Goal: Task Accomplishment & Management: Use online tool/utility

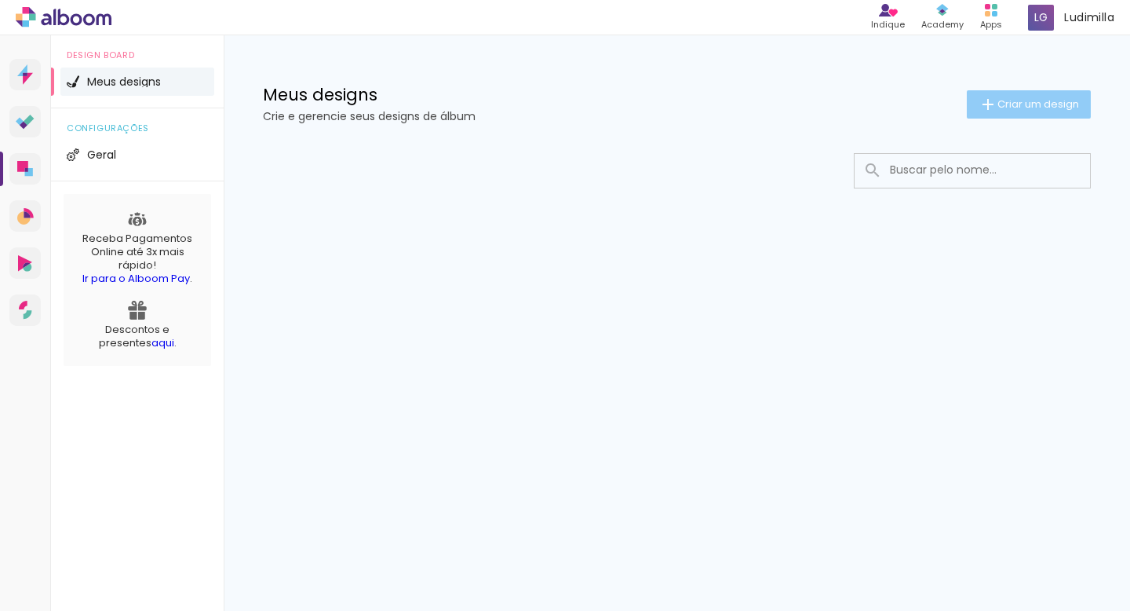
click at [1034, 103] on span "Criar um design" at bounding box center [1039, 104] width 82 height 10
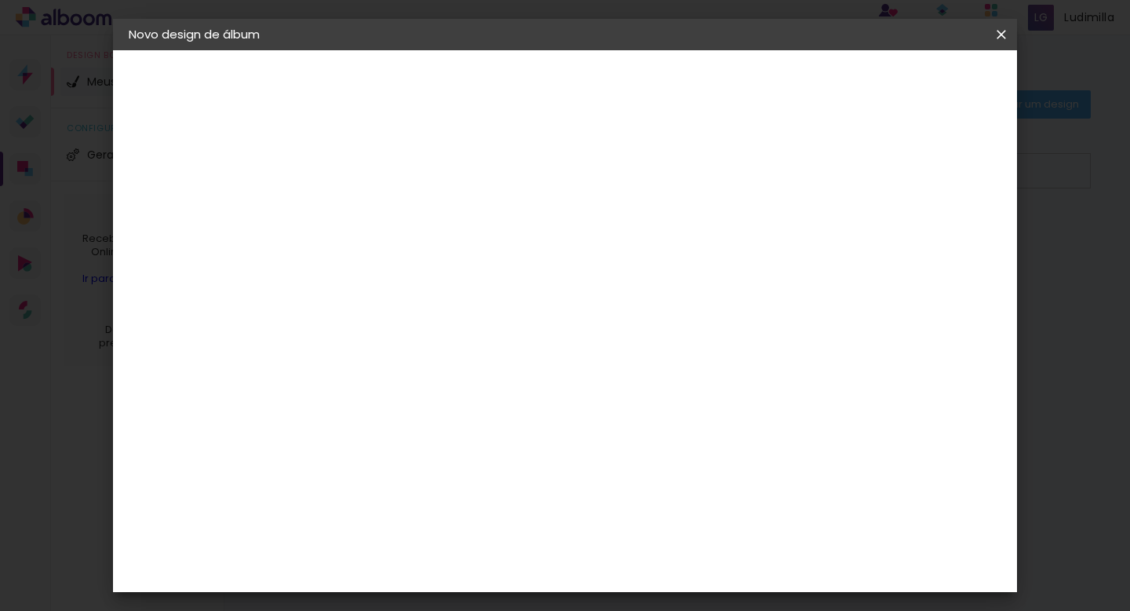
click at [385, 221] on input at bounding box center [385, 211] width 0 height 24
type input "ALBUM TESTE"
type paper-input "ALBUM TESTE"
click at [0, 0] on slot "Avançar" at bounding box center [0, 0] width 0 height 0
click at [0, 0] on slot "Tamanho Livre" at bounding box center [0, 0] width 0 height 0
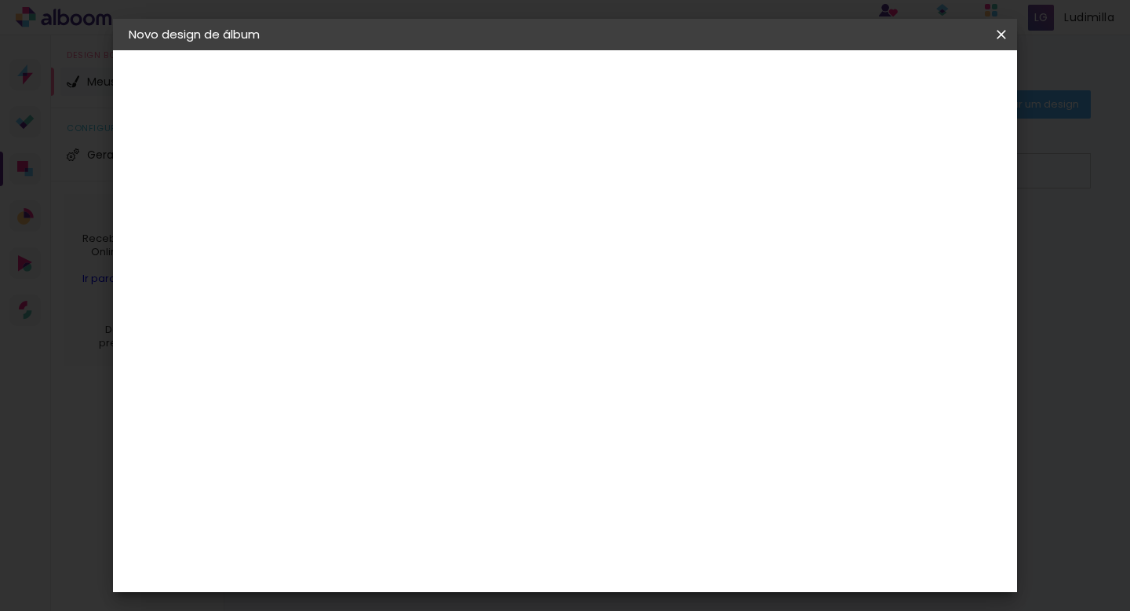
click at [0, 0] on slot "Avançar" at bounding box center [0, 0] width 0 height 0
click at [915, 79] on span "Iniciar design" at bounding box center [879, 83] width 71 height 11
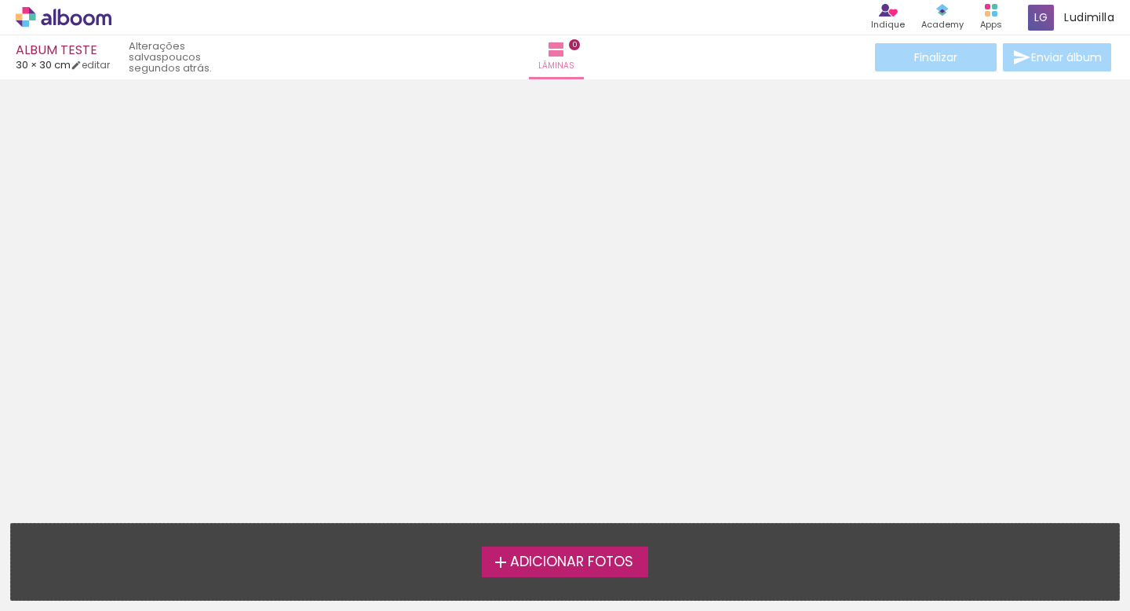
click at [543, 562] on span "Adicionar Fotos" at bounding box center [571, 562] width 123 height 14
click at [0, 0] on input "file" at bounding box center [0, 0] width 0 height 0
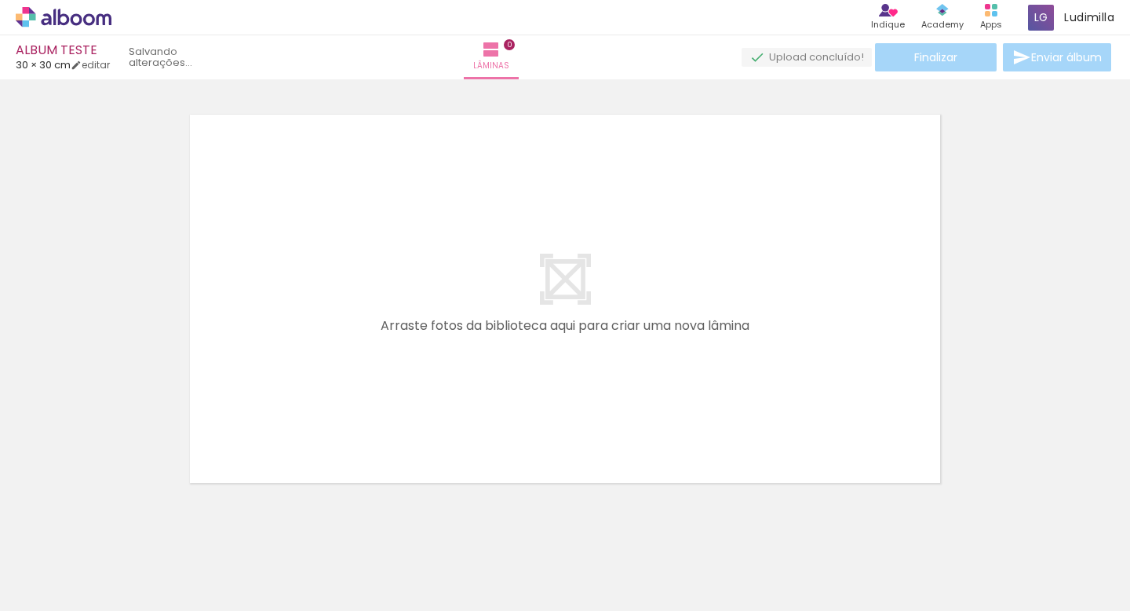
scroll to position [20, 0]
click at [46, 595] on span "Adicionar Fotos" at bounding box center [55, 589] width 47 height 17
click at [0, 0] on input "file" at bounding box center [0, 0] width 0 height 0
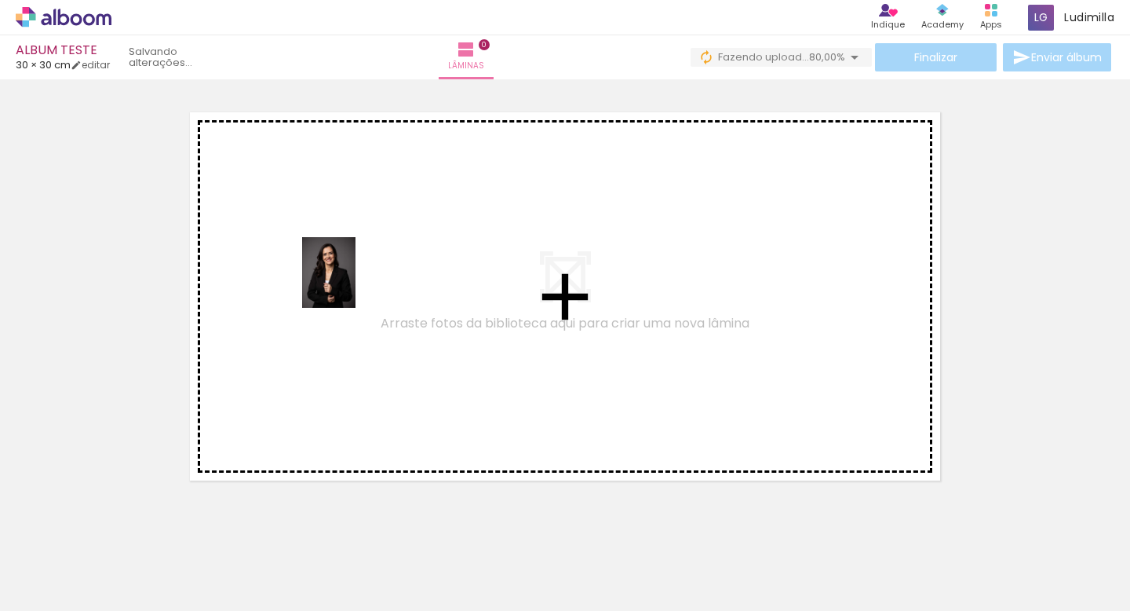
drag, startPoint x: 163, startPoint y: 552, endPoint x: 348, endPoint y: 284, distance: 325.5
click at [348, 284] on quentale-workspace at bounding box center [565, 305] width 1130 height 611
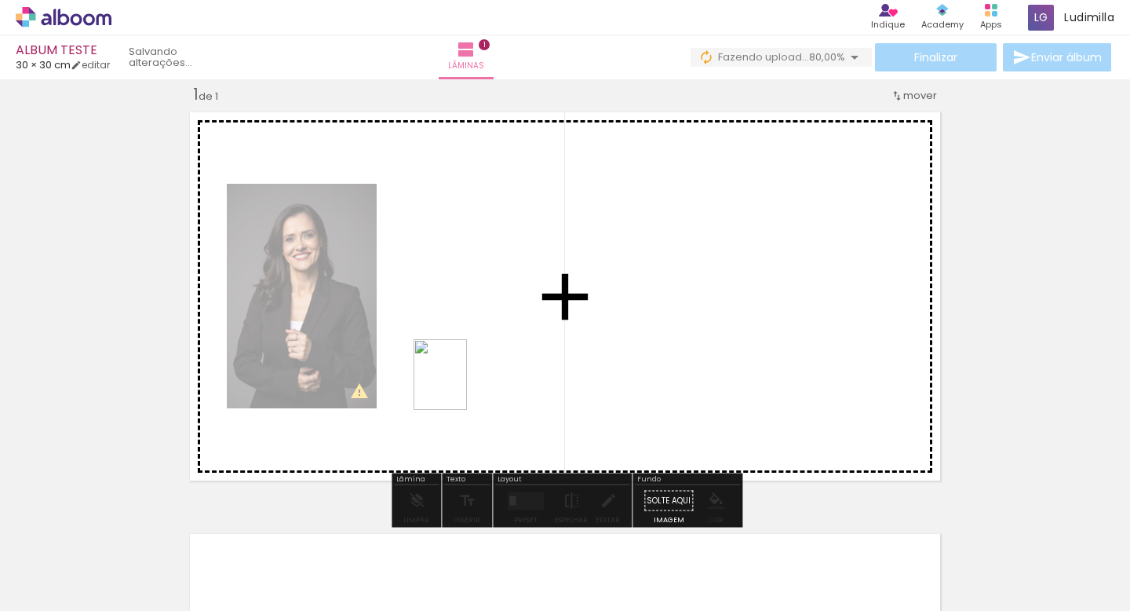
click at [459, 383] on quentale-workspace at bounding box center [565, 305] width 1130 height 611
drag, startPoint x: 347, startPoint y: 571, endPoint x: 645, endPoint y: 362, distance: 364.1
click at [646, 363] on quentale-workspace at bounding box center [565, 305] width 1130 height 611
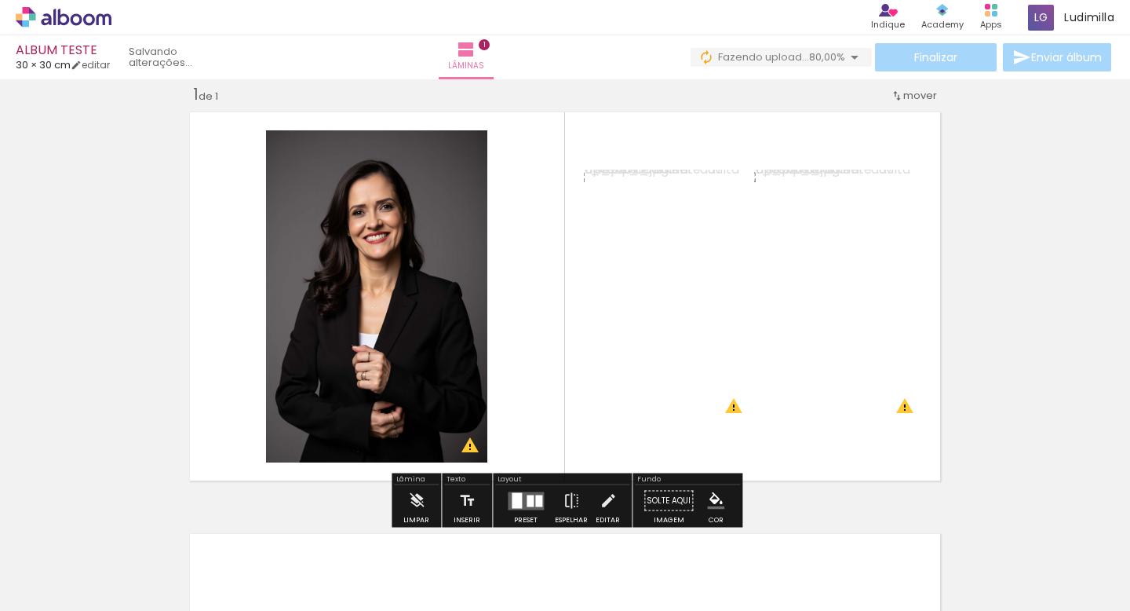
click at [866, 462] on quentale-layouter at bounding box center [565, 296] width 764 height 382
click at [710, 505] on iron-icon "color picker" at bounding box center [715, 500] width 17 height 17
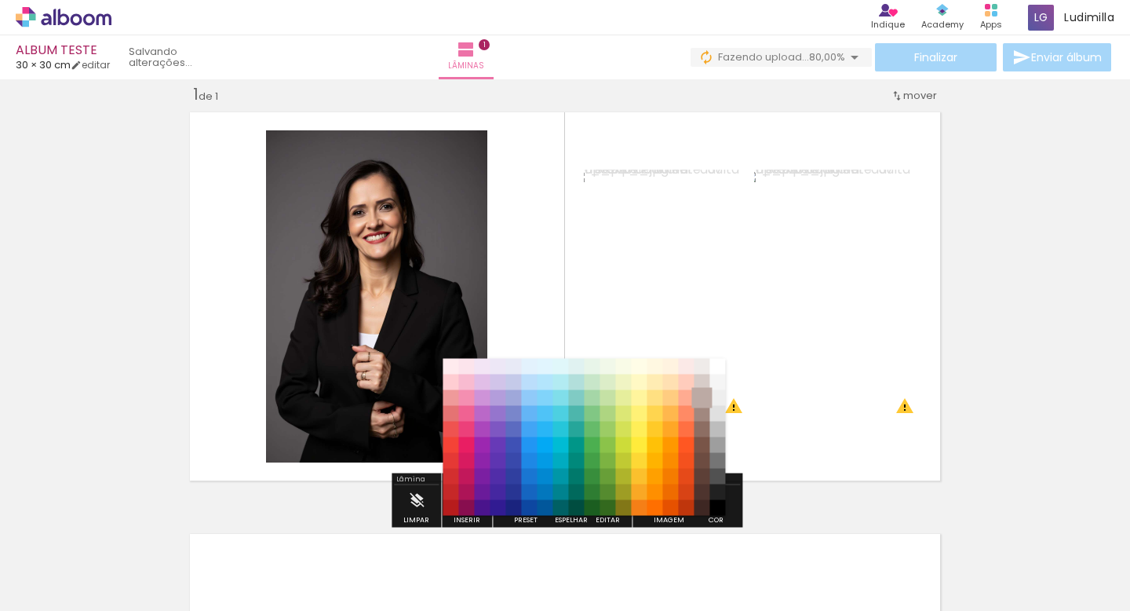
click at [704, 399] on paper-item "#bcaaa4" at bounding box center [703, 398] width 16 height 16
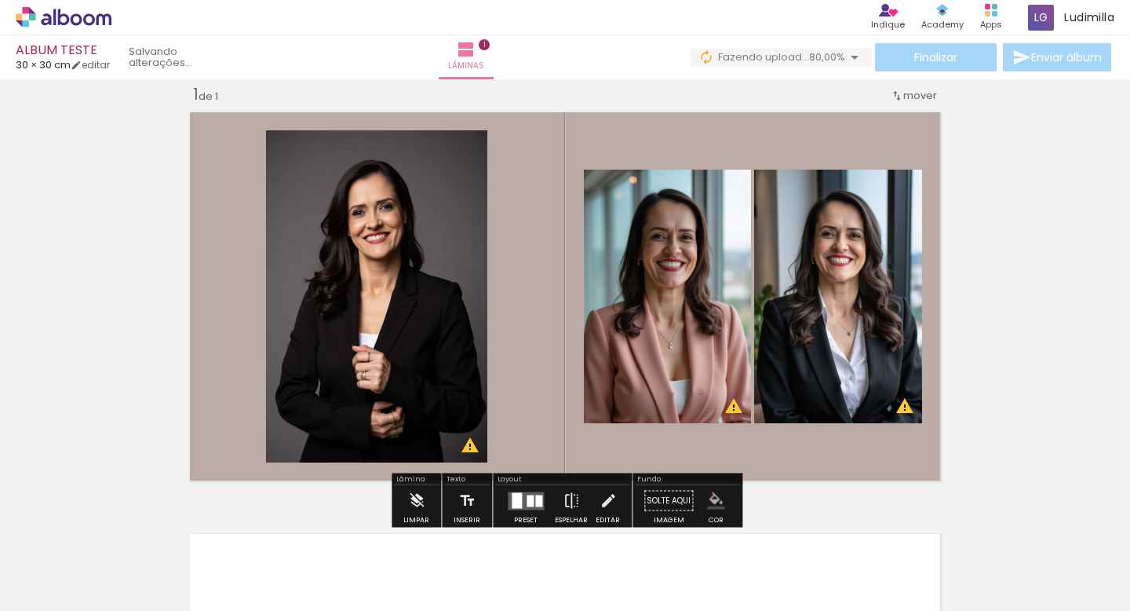
click at [710, 501] on iron-icon "color picker" at bounding box center [715, 500] width 17 height 17
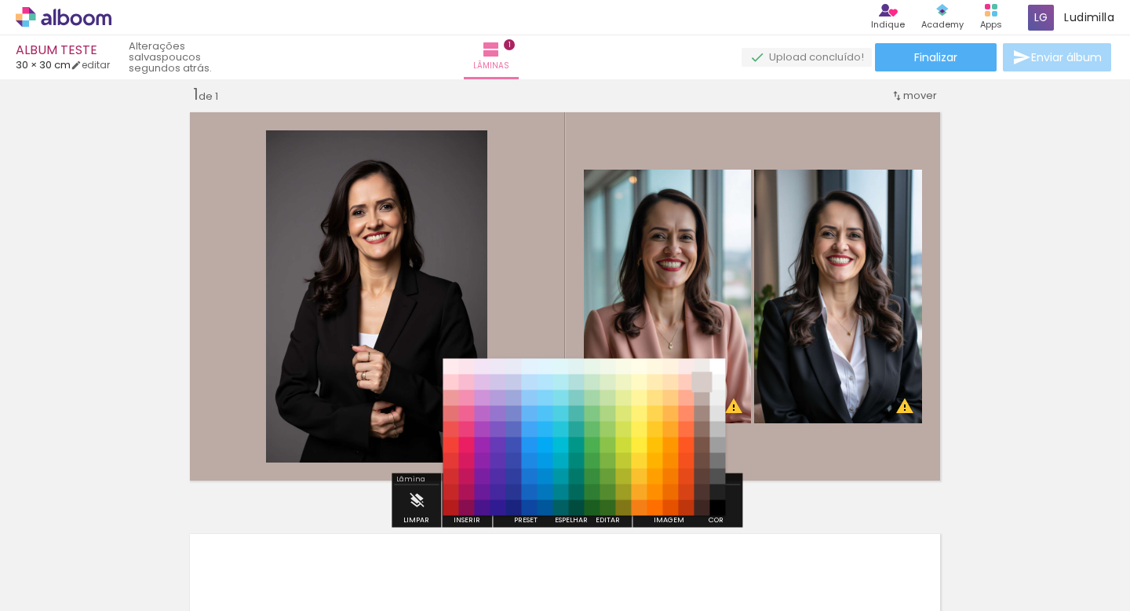
click at [703, 380] on paper-item "#d7ccc8" at bounding box center [703, 382] width 16 height 16
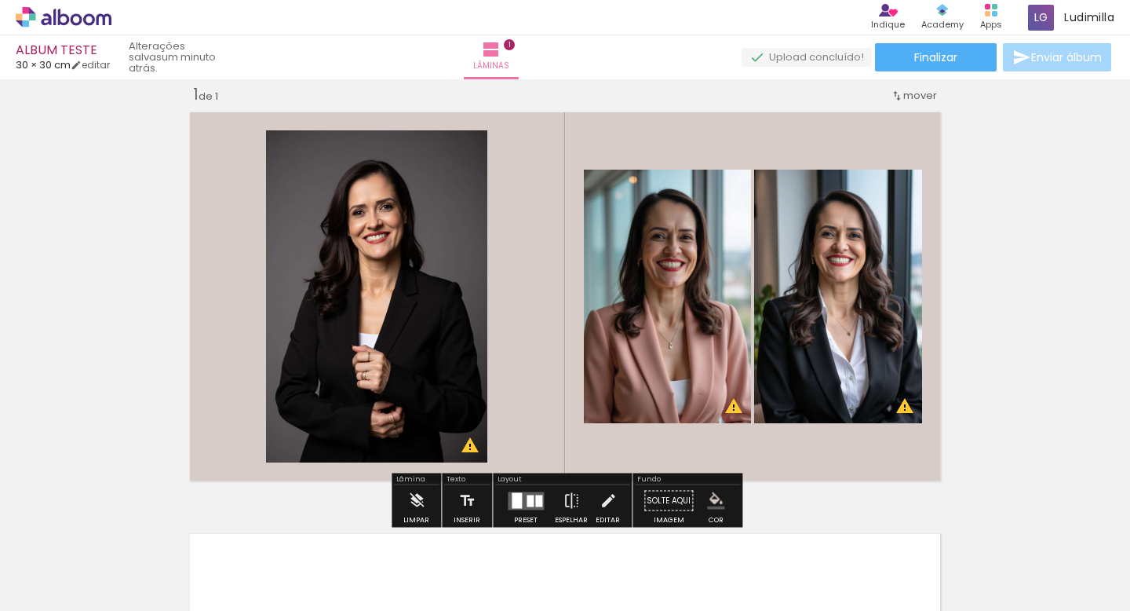
click at [423, 571] on div at bounding box center [421, 558] width 58 height 78
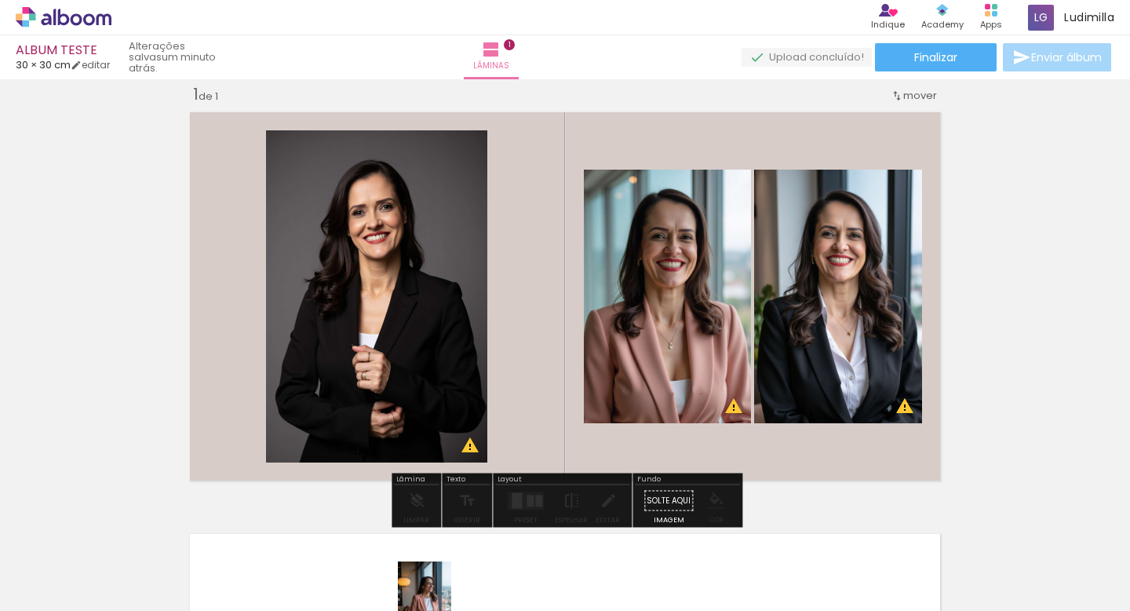
drag, startPoint x: 423, startPoint y: 571, endPoint x: 444, endPoint y: 604, distance: 38.5
click at [444, 597] on div at bounding box center [421, 558] width 58 height 78
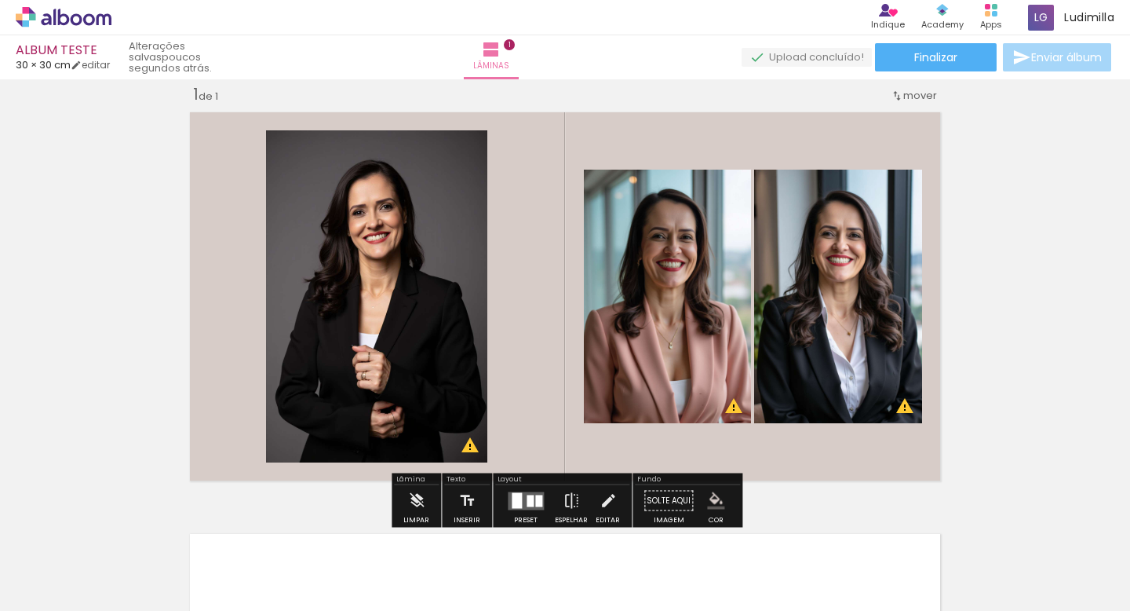
click at [909, 96] on span "mover" at bounding box center [920, 95] width 34 height 15
click at [921, 93] on paper-item "Posição atual: 1" at bounding box center [879, 93] width 119 height 26
click at [974, 211] on div "Inserir lâmina 1 de 1 O Designbox precisará aumentar a sua imagem em 240% para …" at bounding box center [565, 487] width 1130 height 844
click at [927, 462] on quentale-layouter at bounding box center [565, 296] width 764 height 382
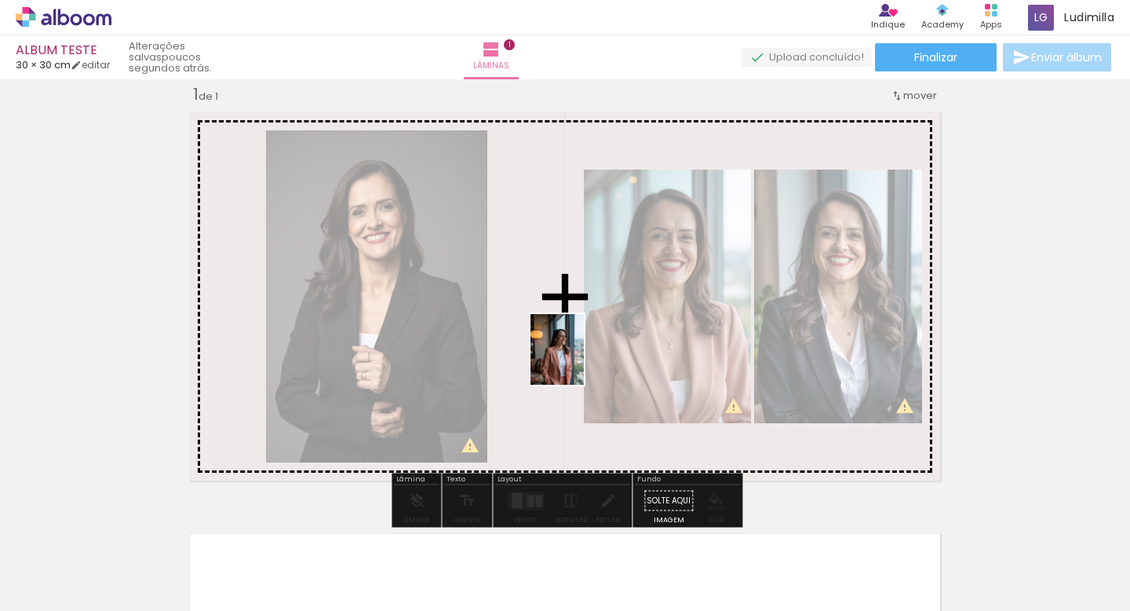
drag, startPoint x: 416, startPoint y: 582, endPoint x: 578, endPoint y: 359, distance: 276.0
click at [578, 359] on quentale-workspace at bounding box center [565, 305] width 1130 height 611
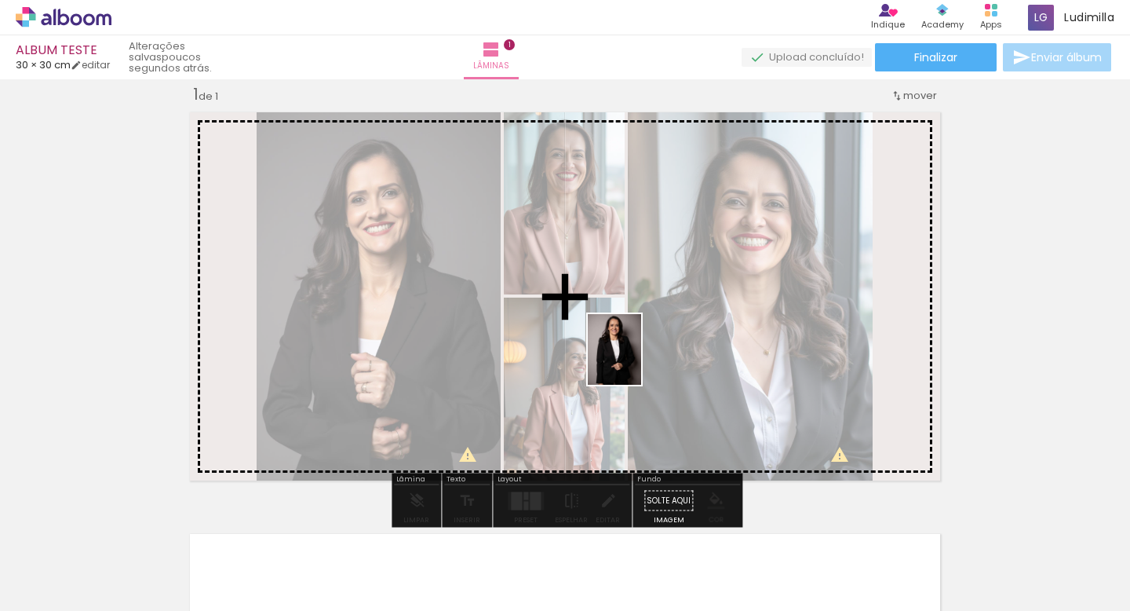
drag, startPoint x: 508, startPoint y: 578, endPoint x: 632, endPoint y: 359, distance: 251.7
click at [633, 359] on quentale-workspace at bounding box center [565, 305] width 1130 height 611
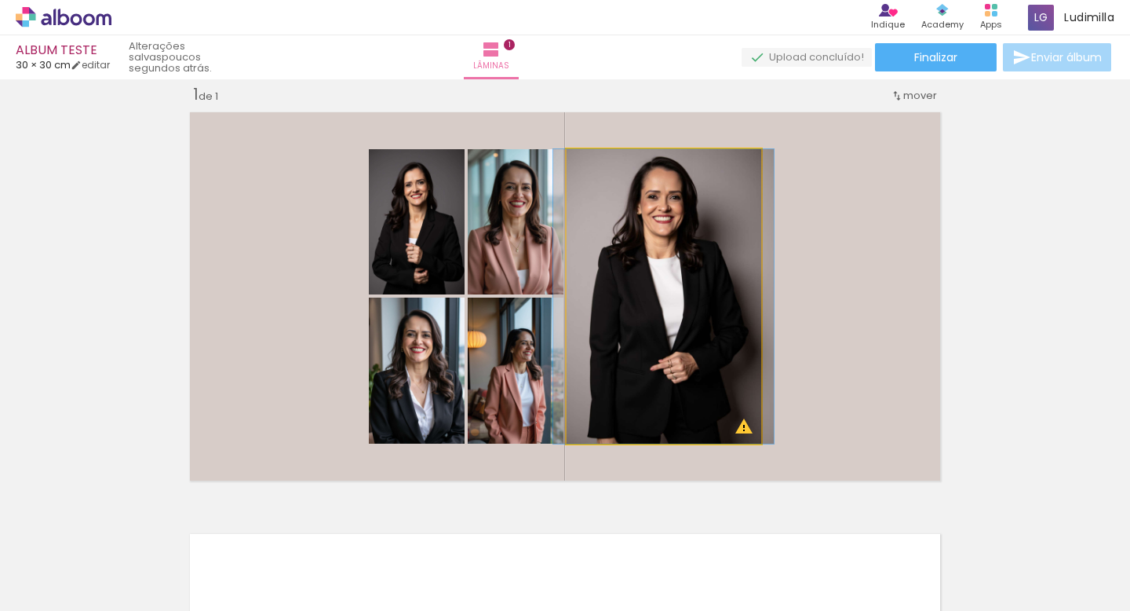
type paper-slider "100"
drag, startPoint x: 601, startPoint y: 168, endPoint x: 593, endPoint y: 170, distance: 8.2
click at [593, 170] on div at bounding box center [603, 165] width 25 height 25
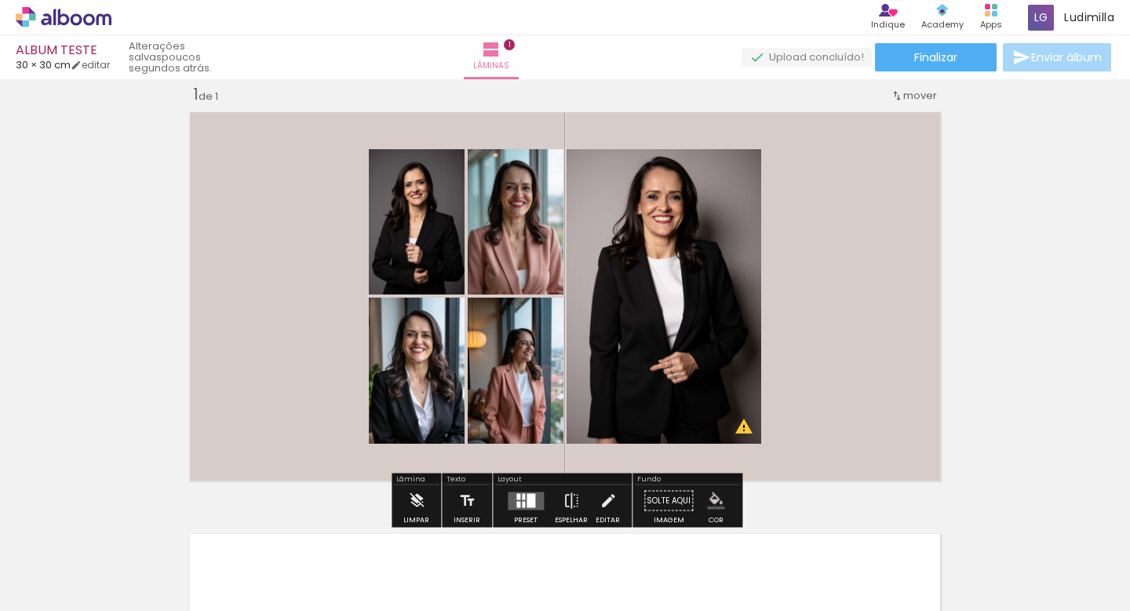
click at [728, 164] on div at bounding box center [726, 166] width 19 height 16
click at [0, 0] on slot "P&B" at bounding box center [0, 0] width 0 height 0
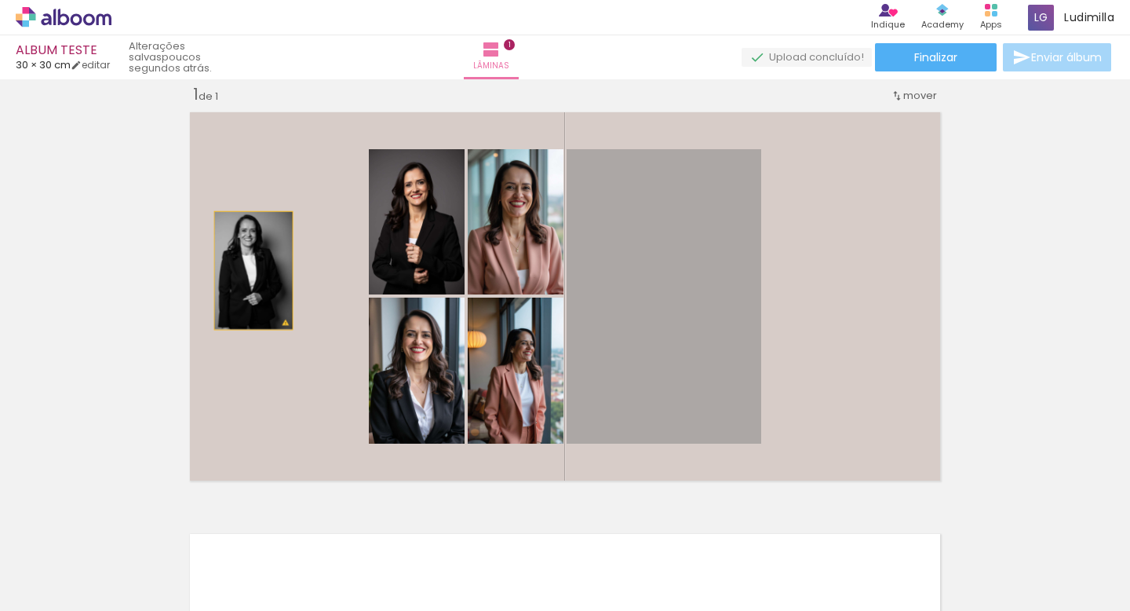
drag, startPoint x: 686, startPoint y: 275, endPoint x: 246, endPoint y: 265, distance: 439.7
click at [246, 265] on quentale-layouter at bounding box center [565, 296] width 764 height 382
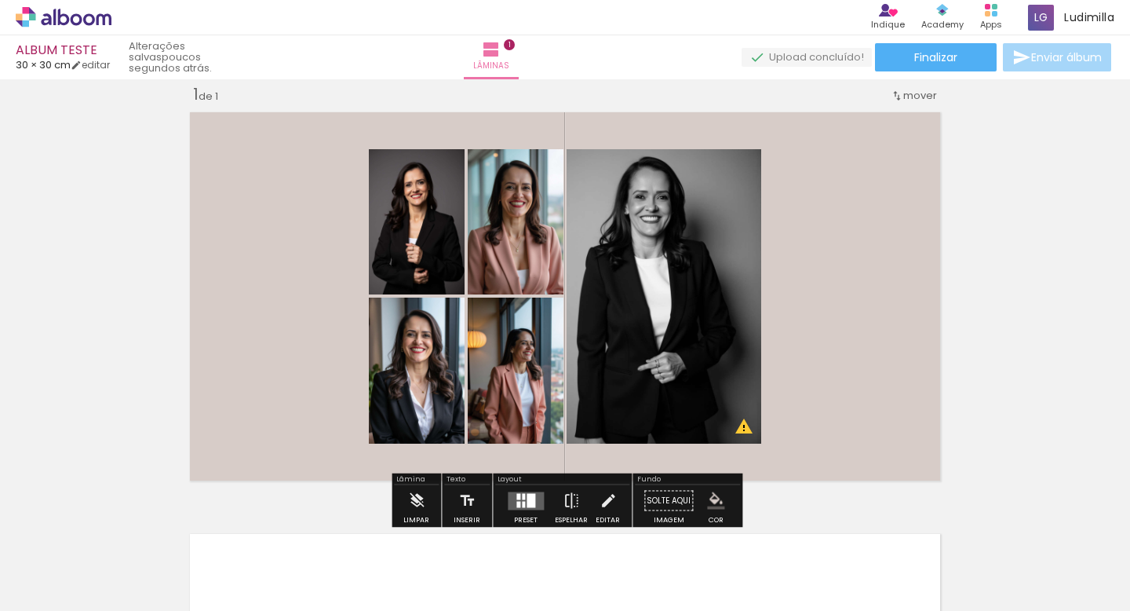
click at [516, 501] on div at bounding box center [518, 504] width 4 height 6
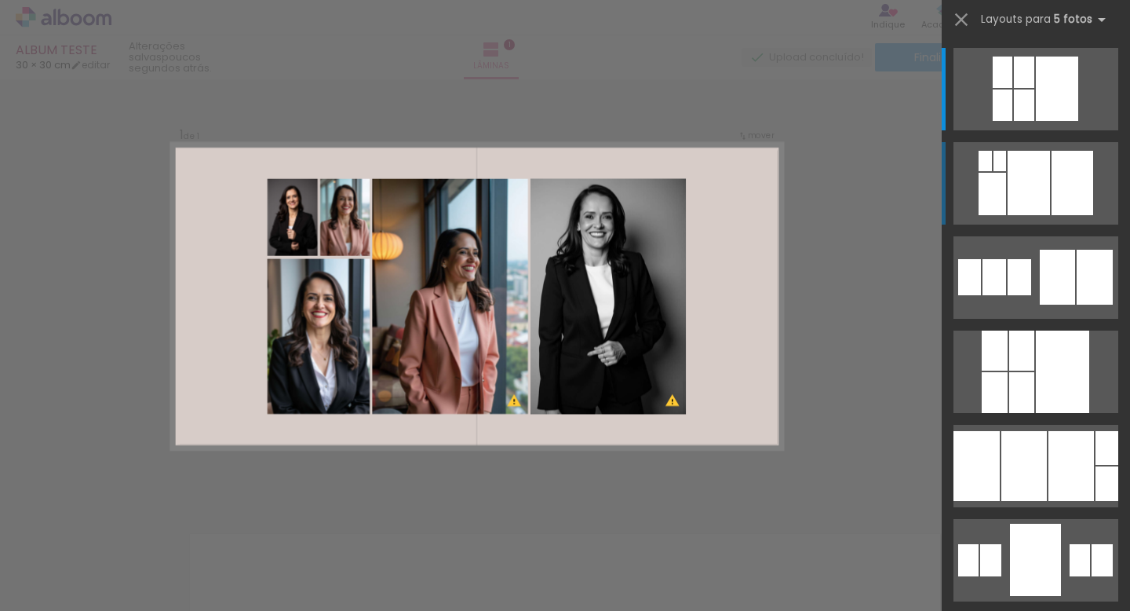
click at [1031, 180] on div at bounding box center [1029, 183] width 42 height 64
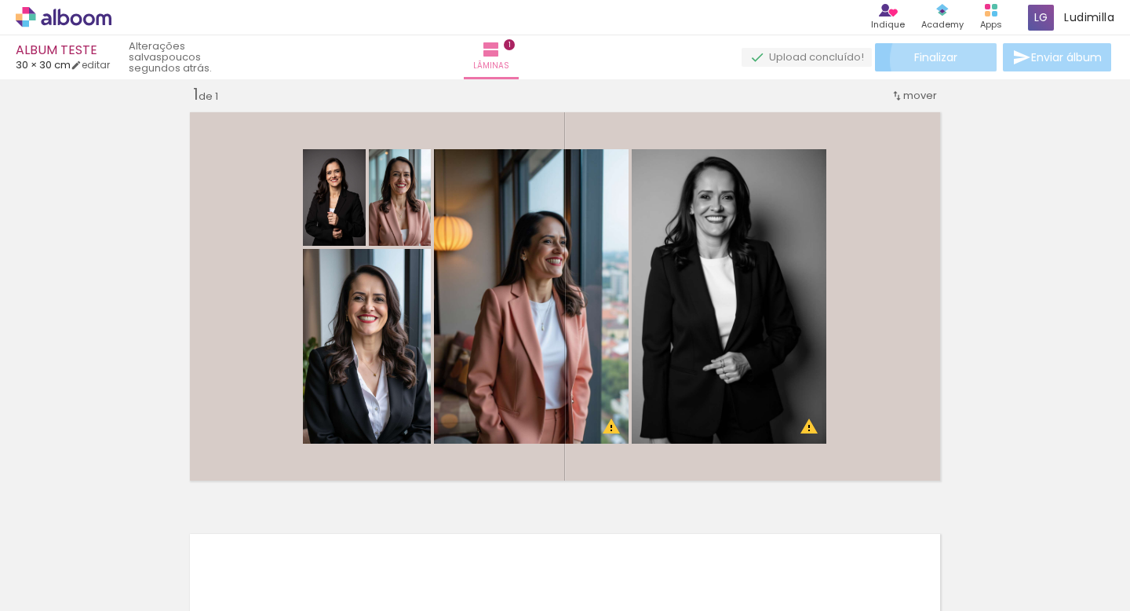
click at [947, 60] on span "Finalizar" at bounding box center [935, 57] width 43 height 11
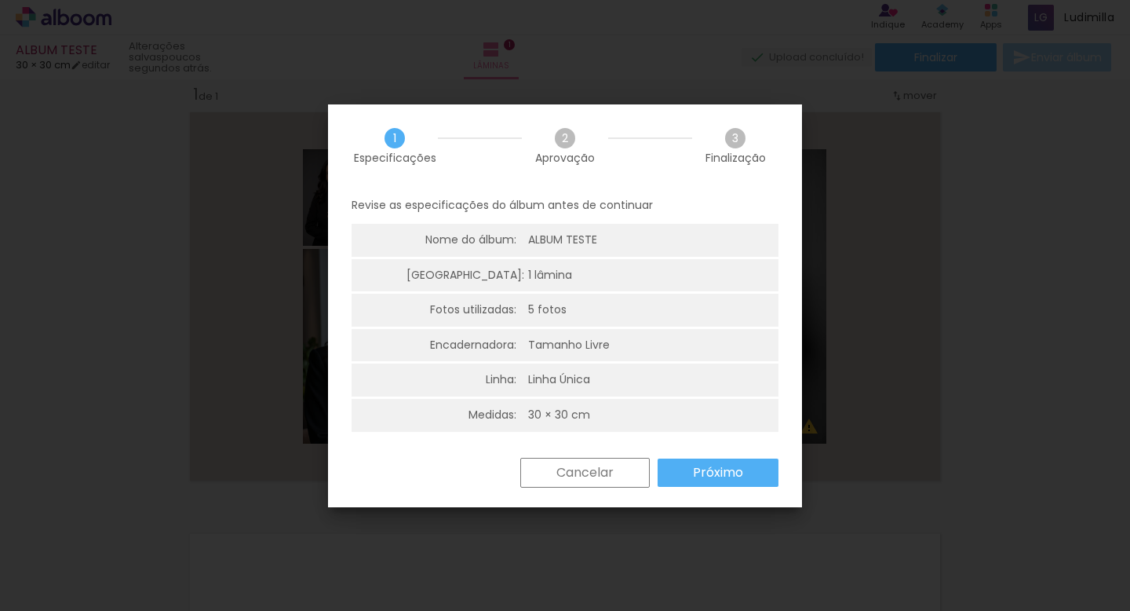
click at [0, 0] on slot "Próximo" at bounding box center [0, 0] width 0 height 0
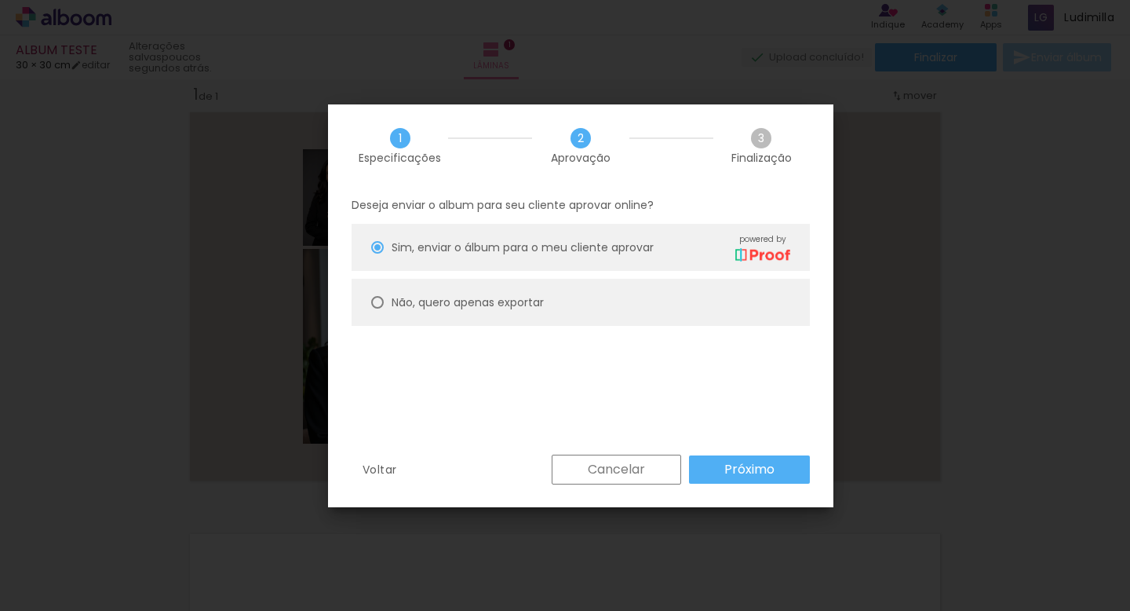
click at [0, 0] on slot "Não, quero apenas exportar" at bounding box center [0, 0] width 0 height 0
type paper-radio-button "on"
click at [0, 0] on slot "Próximo" at bounding box center [0, 0] width 0 height 0
type input "Alta, 300 DPI"
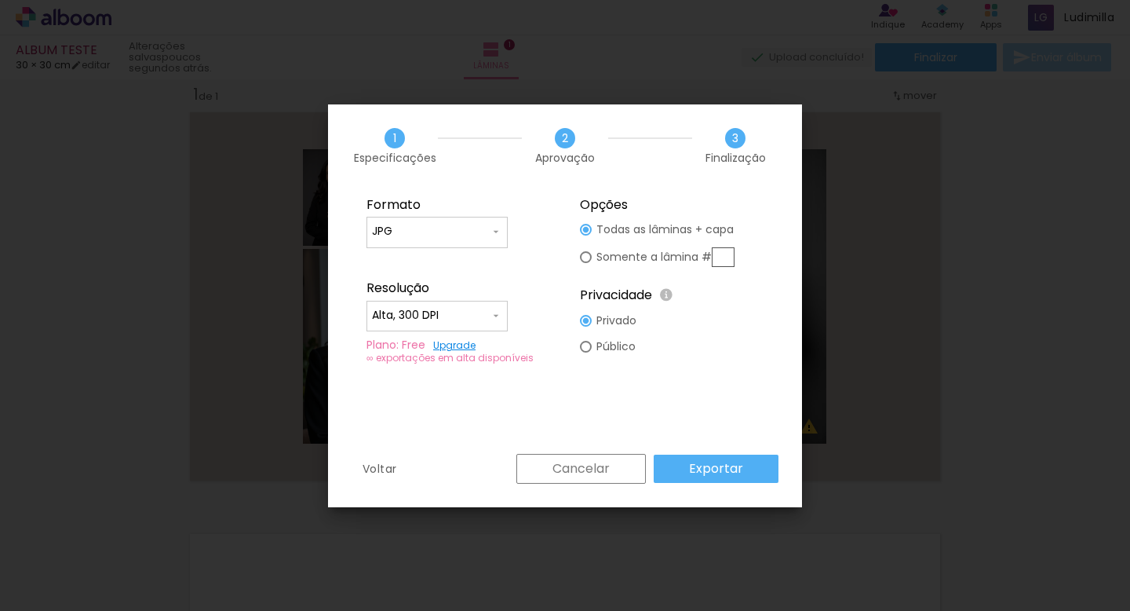
click at [0, 0] on slot "Público" at bounding box center [0, 0] width 0 height 0
type paper-radio-button "on"
click at [0, 0] on slot "Exportar" at bounding box center [0, 0] width 0 height 0
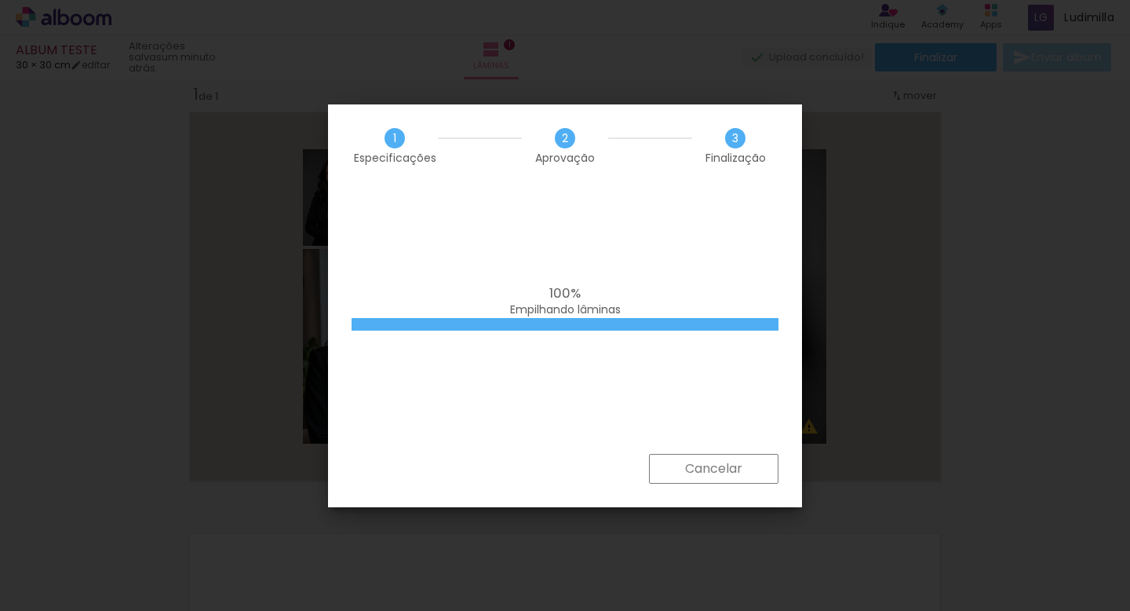
click at [772, 324] on div at bounding box center [565, 324] width 427 height 13
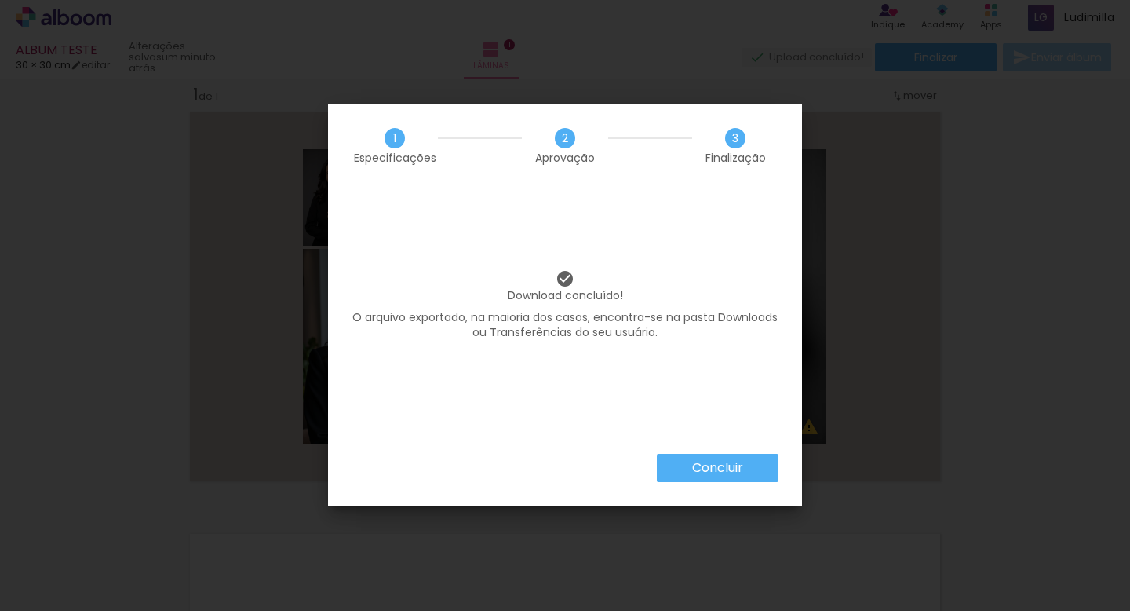
click at [0, 0] on slot "Concluir" at bounding box center [0, 0] width 0 height 0
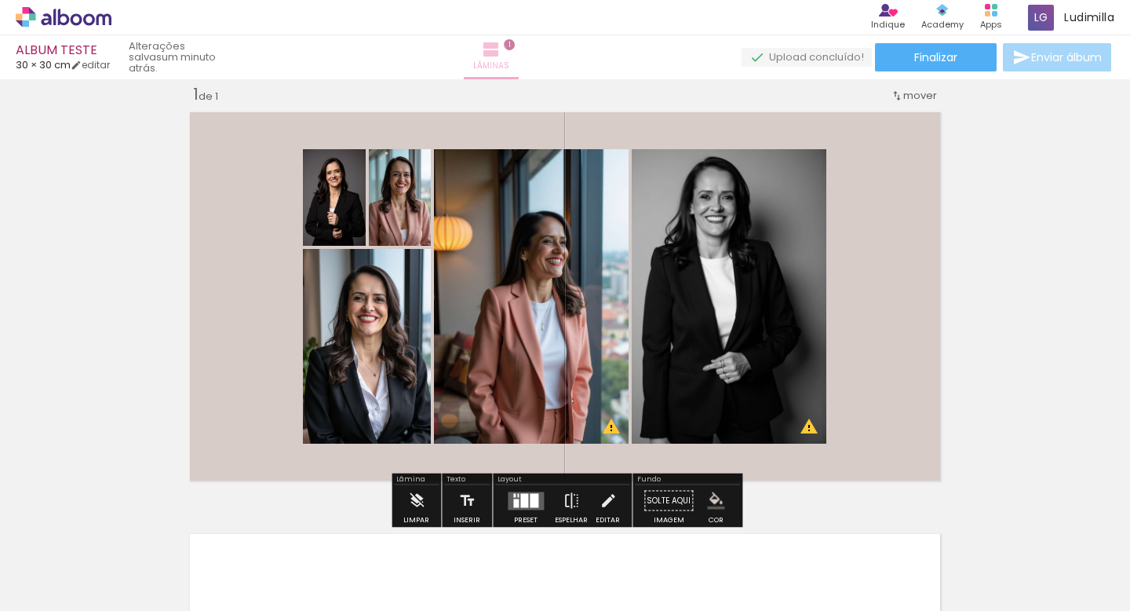
click at [501, 53] on iron-icon at bounding box center [491, 49] width 19 height 19
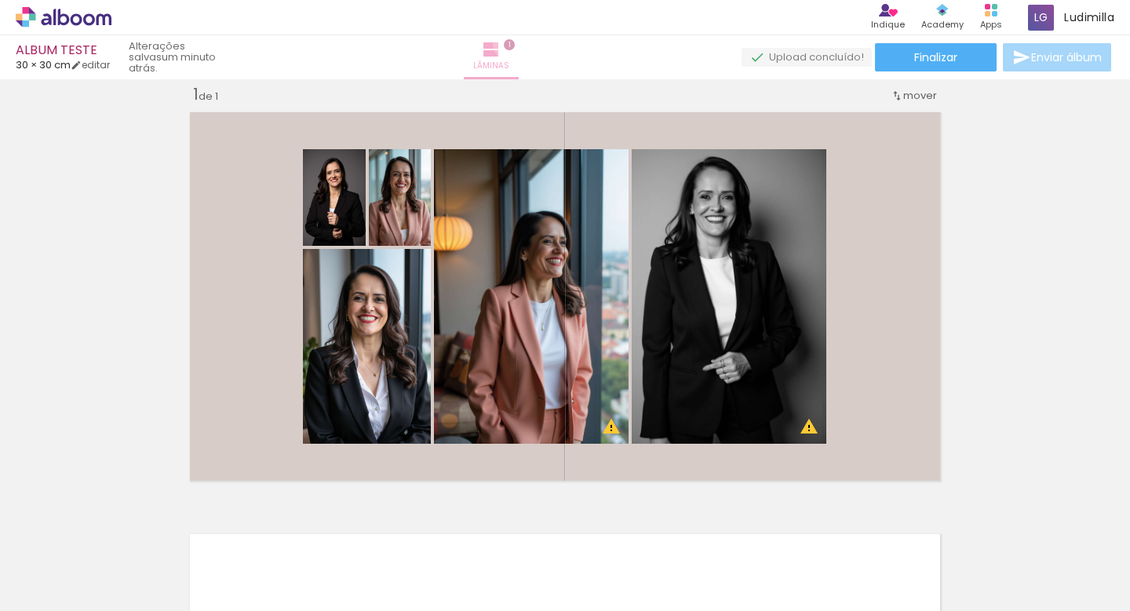
click at [515, 44] on span "1" at bounding box center [509, 44] width 11 height 11
click at [501, 58] on iron-icon at bounding box center [491, 49] width 19 height 19
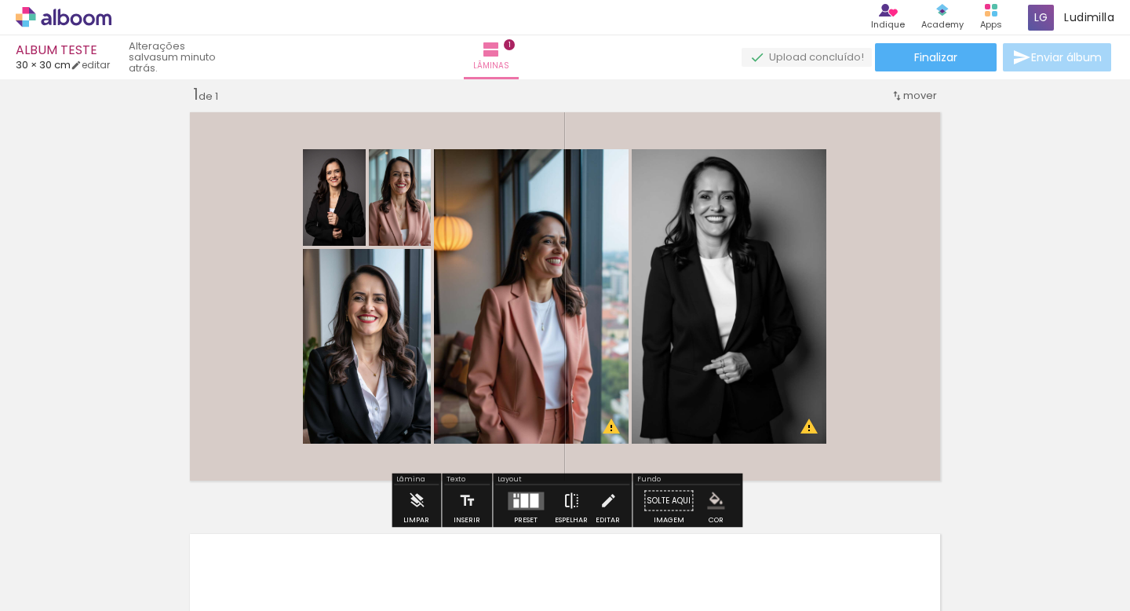
click at [569, 502] on iron-icon at bounding box center [571, 500] width 17 height 31
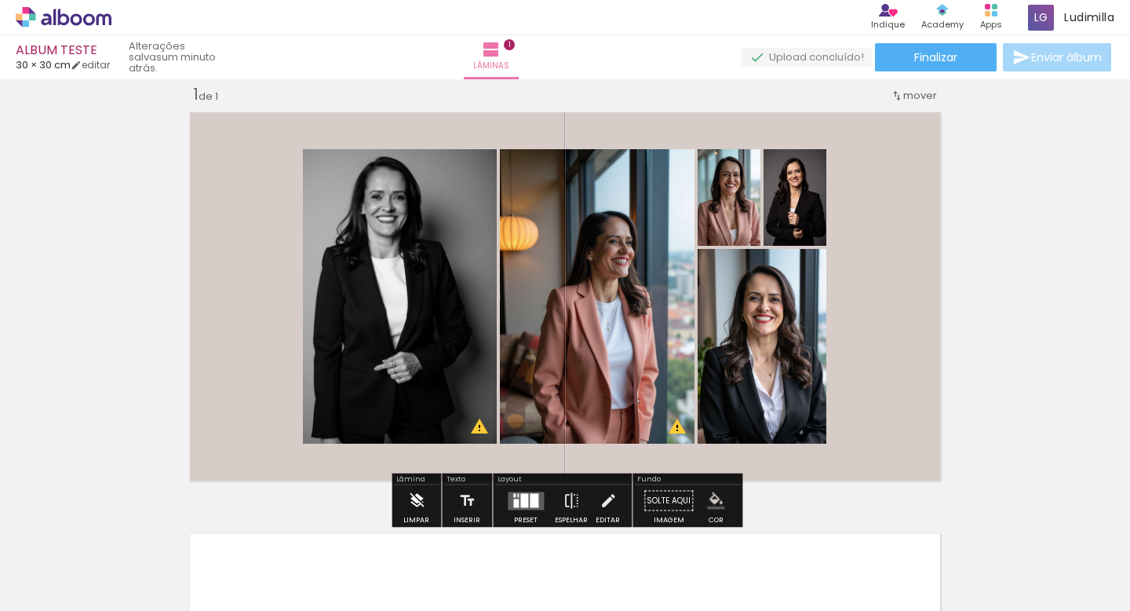
click at [414, 503] on iron-icon at bounding box center [416, 500] width 17 height 31
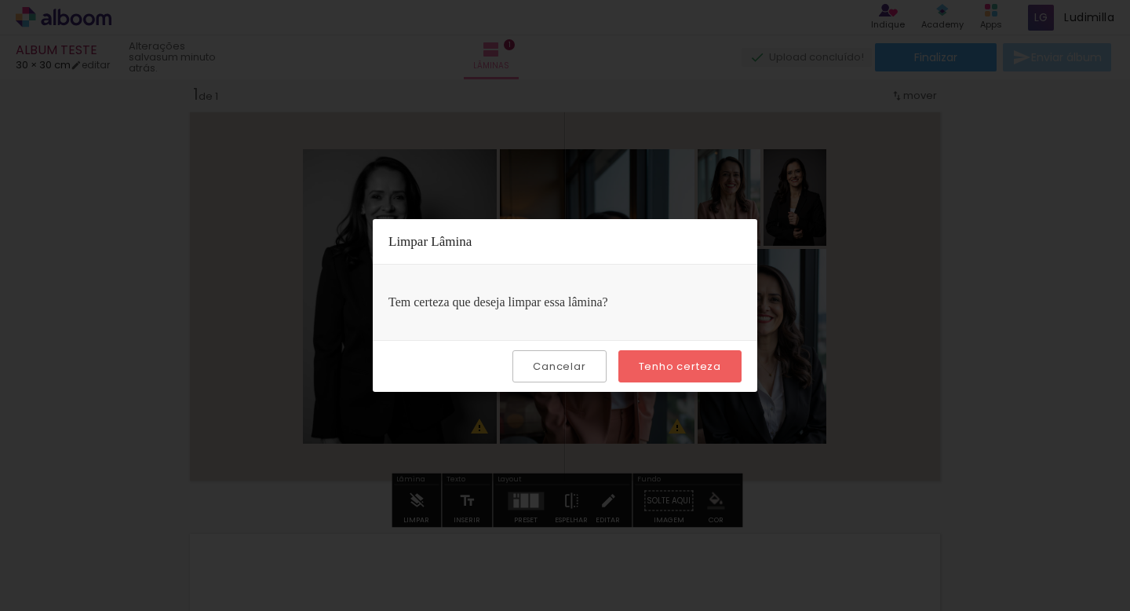
click at [0, 0] on slot "Cancelar" at bounding box center [0, 0] width 0 height 0
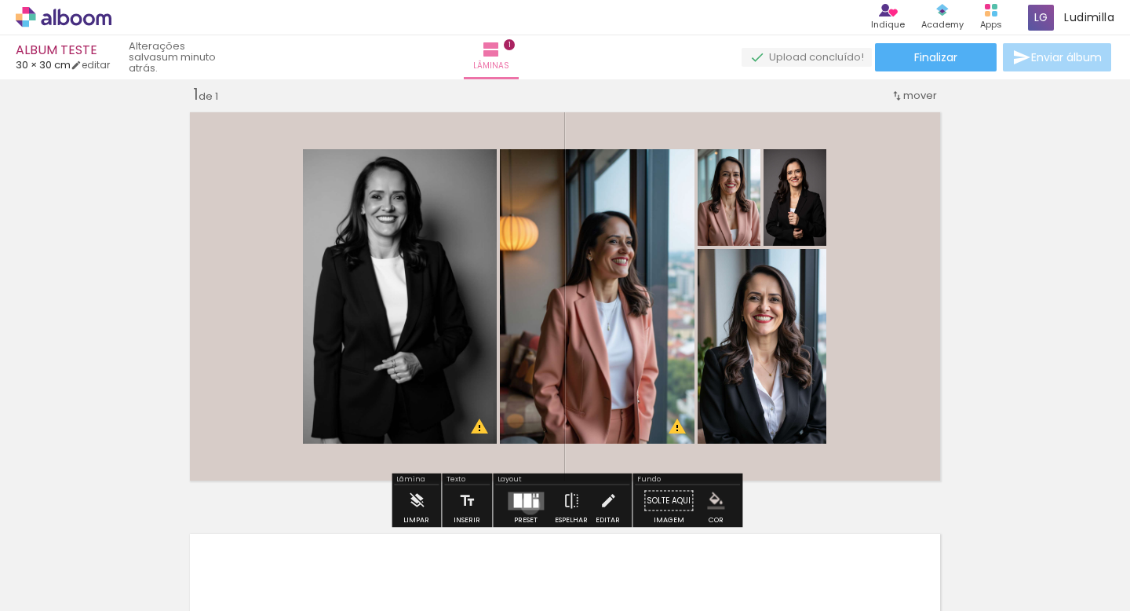
click at [527, 504] on div at bounding box center [528, 500] width 8 height 14
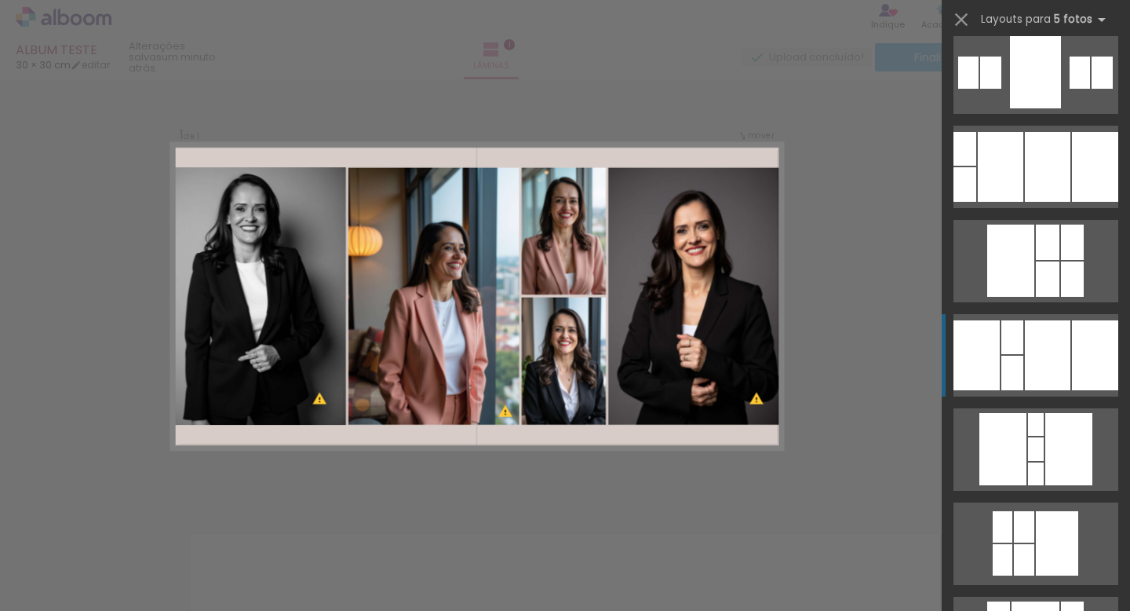
scroll to position [485, 0]
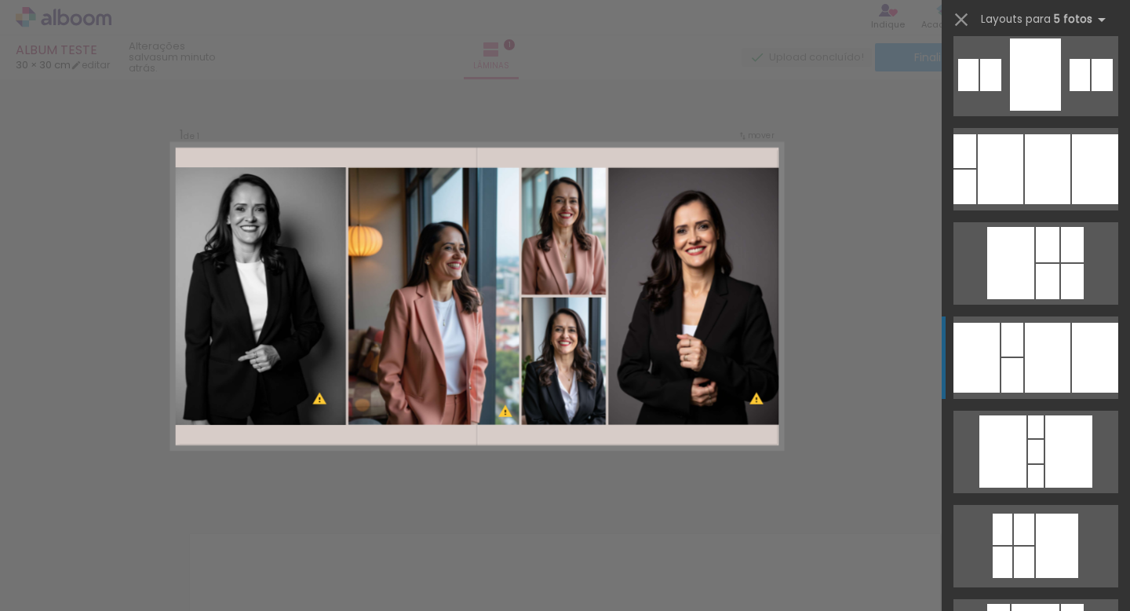
click at [1031, 360] on div at bounding box center [1048, 358] width 46 height 70
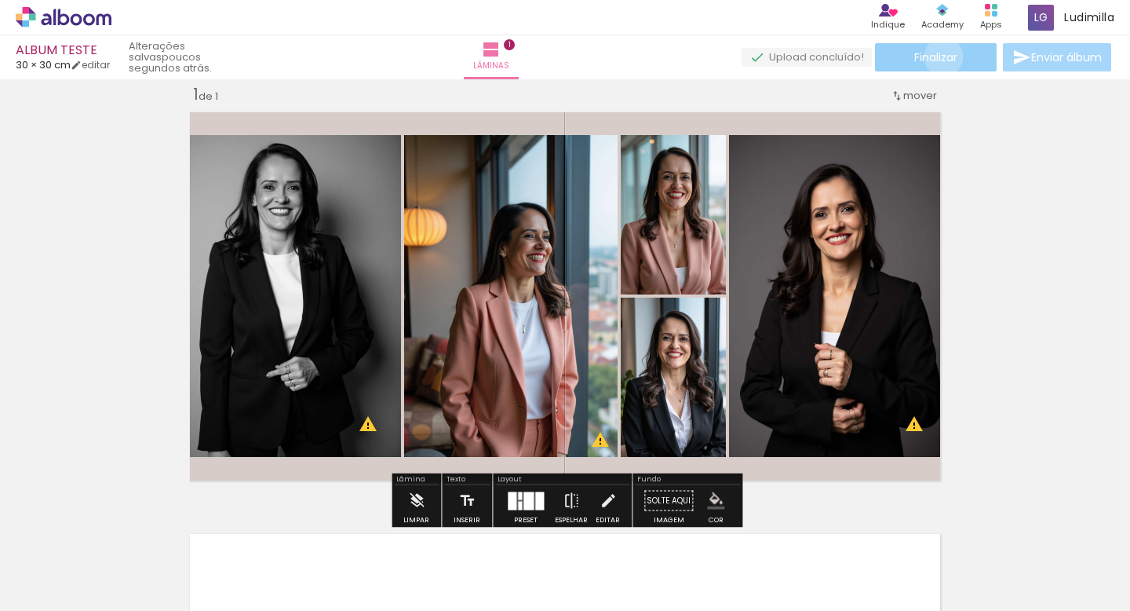
click at [938, 57] on span "Finalizar" at bounding box center [935, 57] width 43 height 11
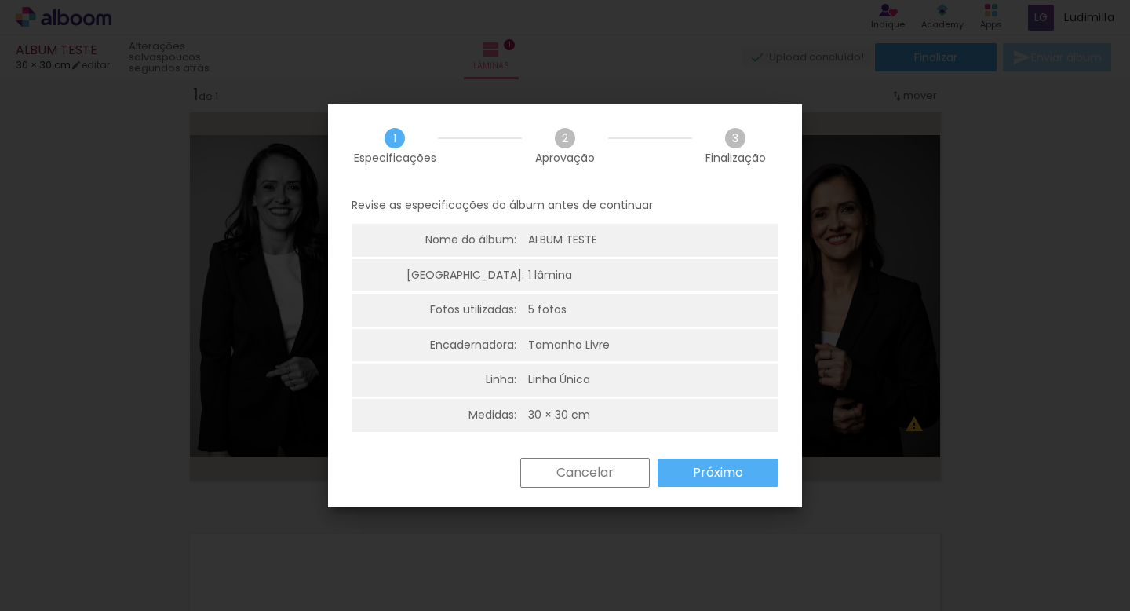
click at [0, 0] on slot "Próximo" at bounding box center [0, 0] width 0 height 0
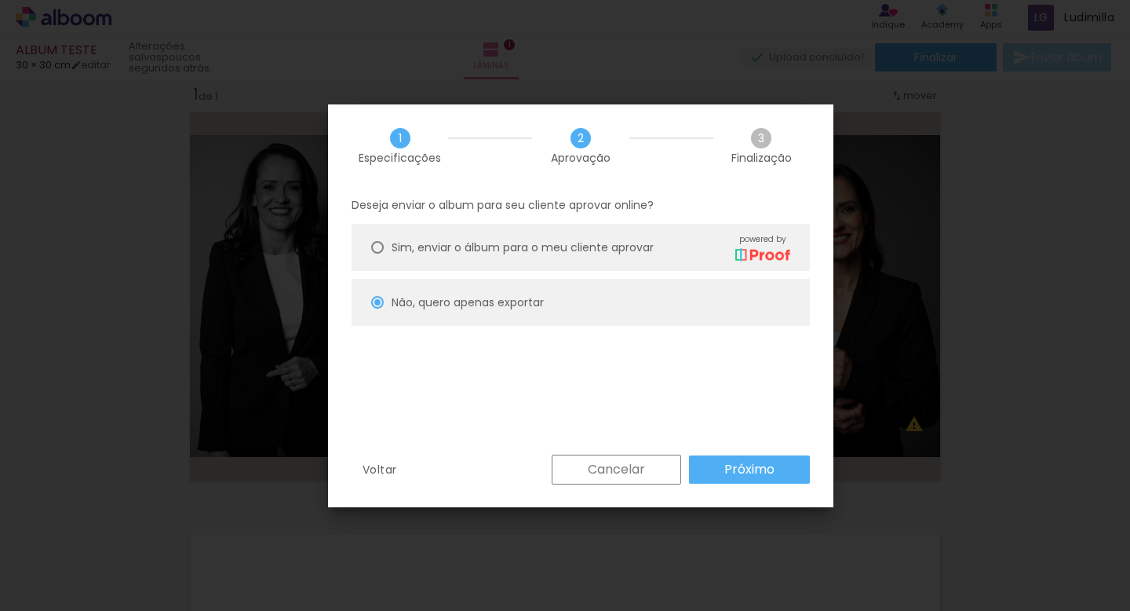
click at [637, 246] on span "Sim, enviar o álbum para o meu cliente aprovar" at bounding box center [523, 247] width 262 height 16
type paper-radio-button "on"
click at [0, 0] on slot "Próximo" at bounding box center [0, 0] width 0 height 0
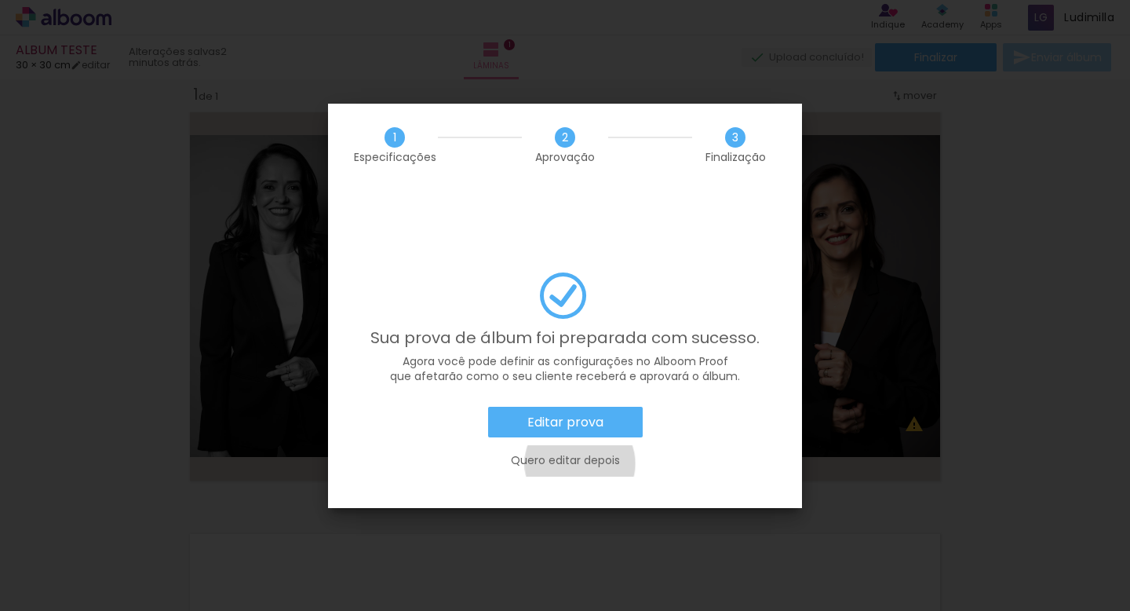
click at [0, 0] on slot "Quero editar depois" at bounding box center [0, 0] width 0 height 0
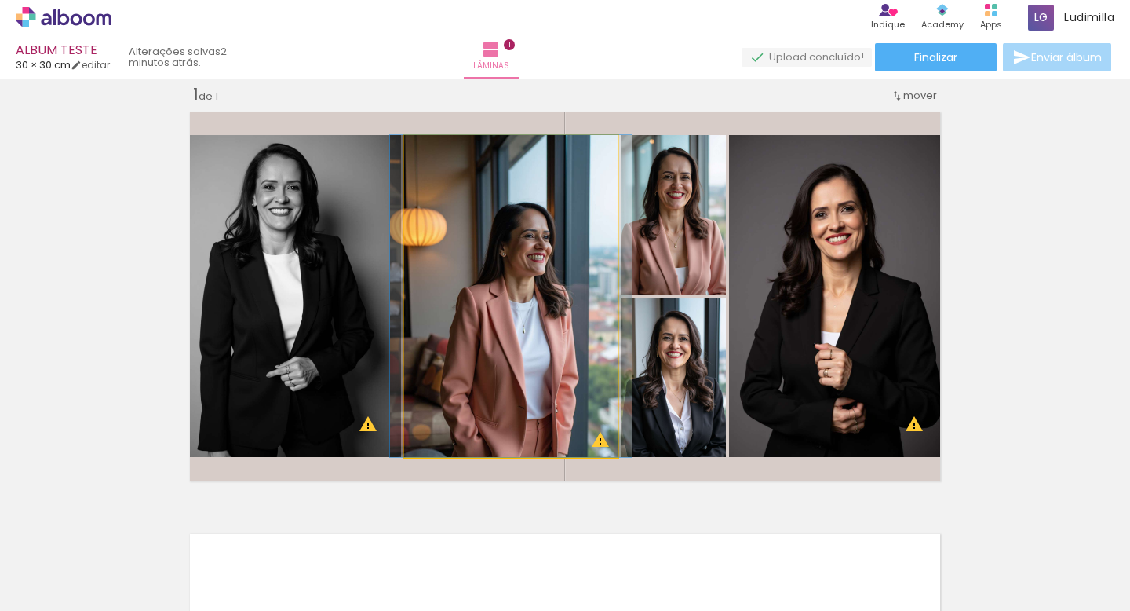
click at [573, 436] on quentale-photo at bounding box center [510, 296] width 213 height 322
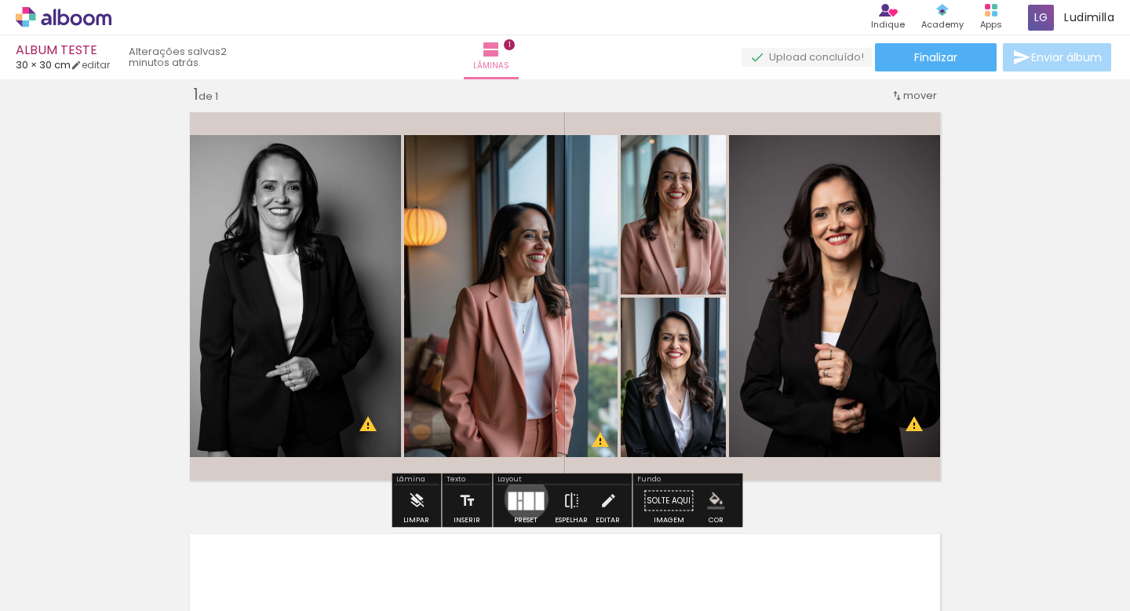
click at [524, 498] on div at bounding box center [529, 500] width 10 height 18
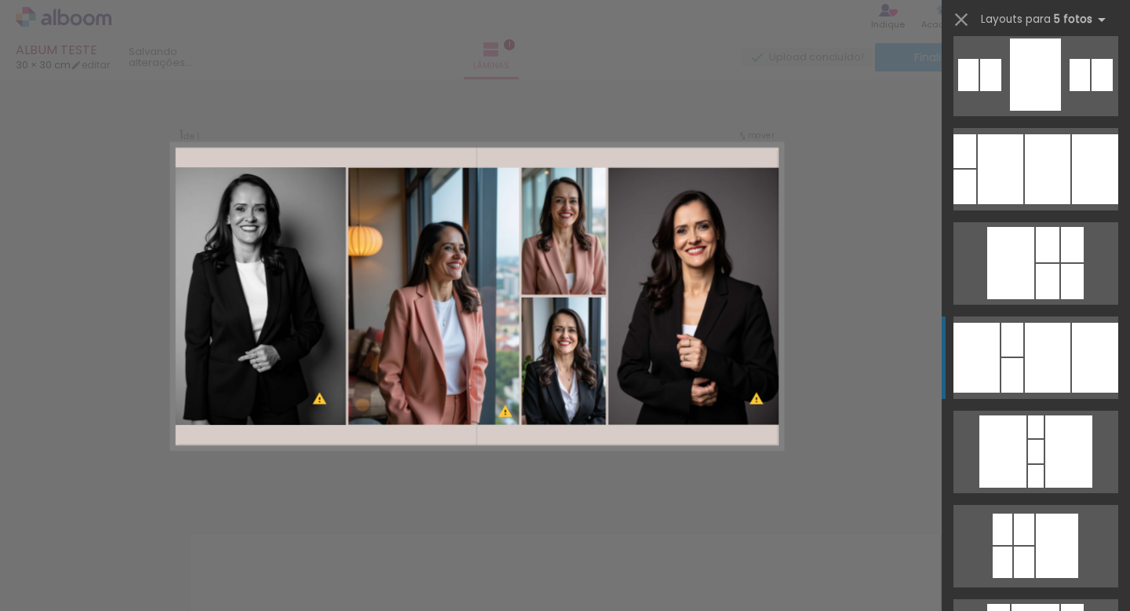
scroll to position [753, 0]
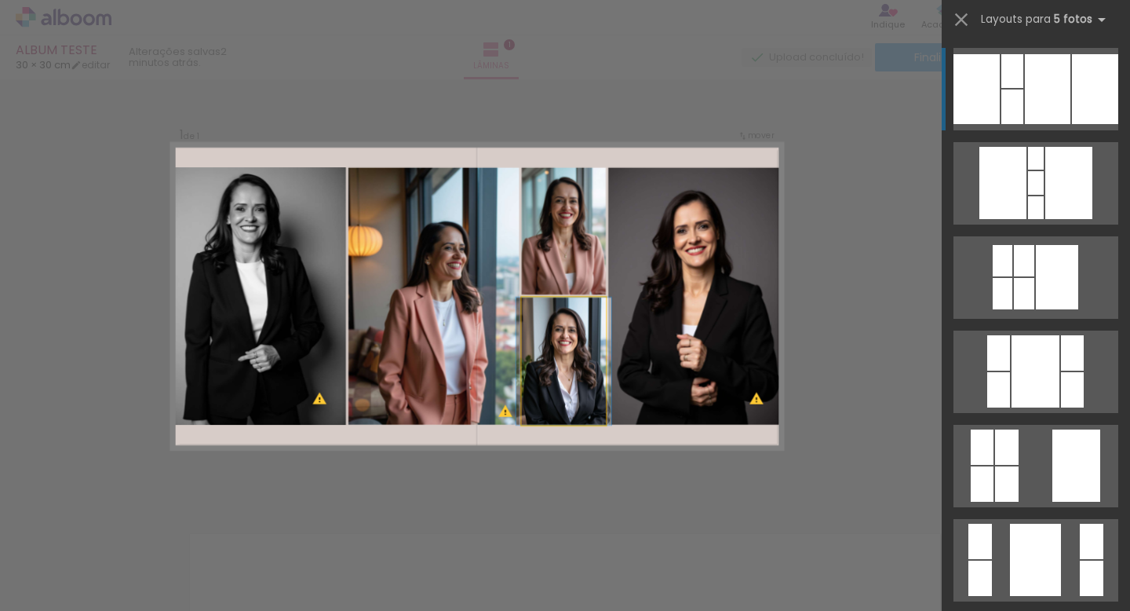
click at [550, 333] on quentale-photo at bounding box center [564, 360] width 84 height 127
click at [576, 475] on div "Confirmar Cancelar" at bounding box center [565, 500] width 1130 height 881
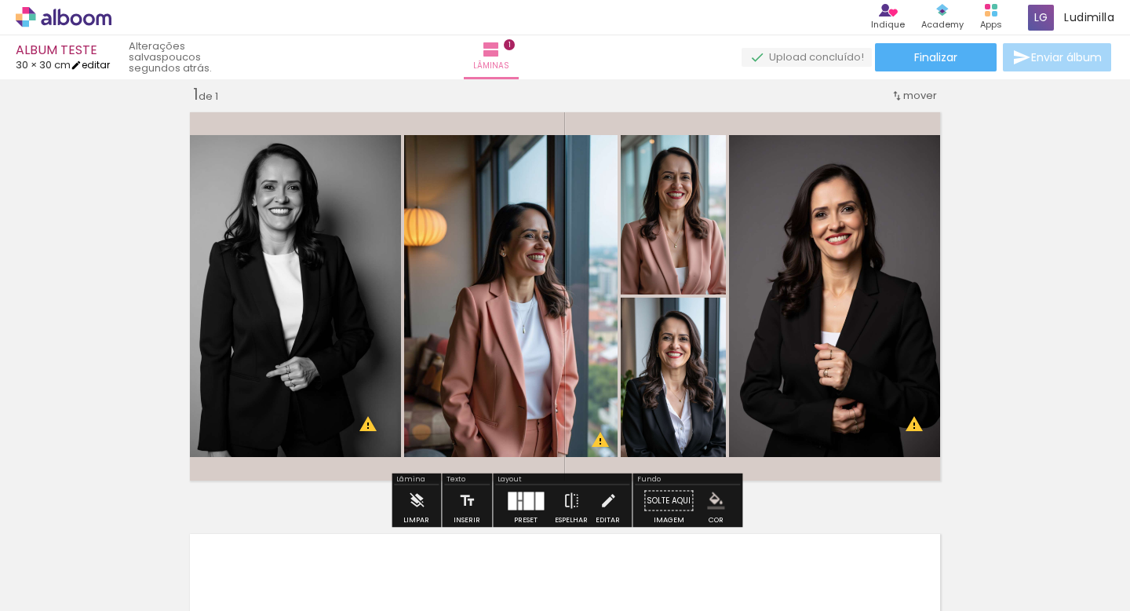
click at [103, 66] on link "editar" at bounding box center [90, 64] width 39 height 13
type input "30"
type input "60"
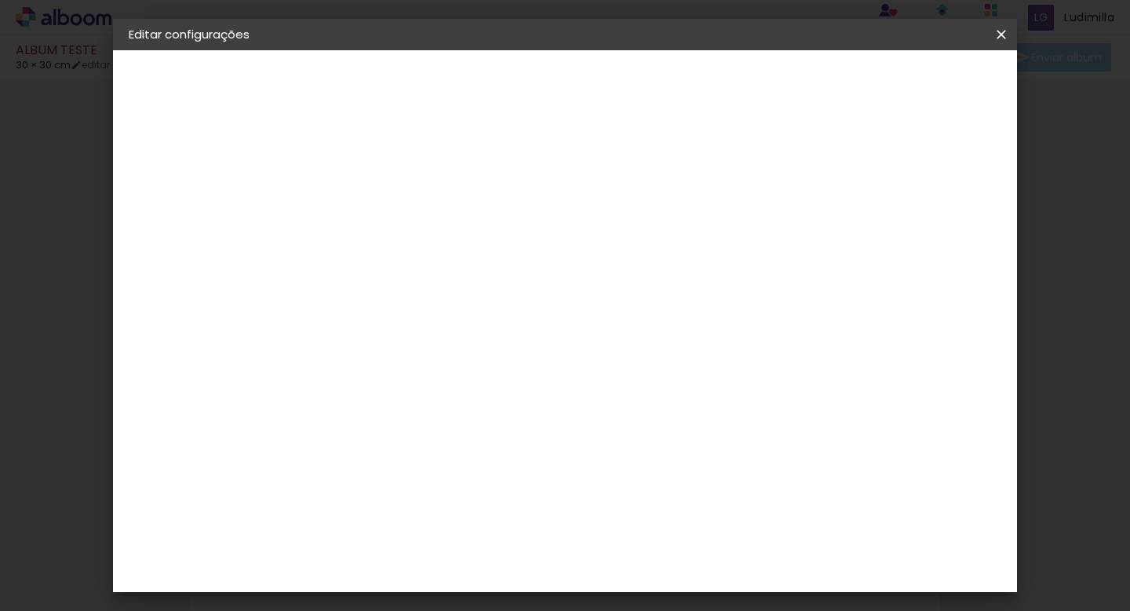
click at [907, 81] on span "Salvar configurações" at bounding box center [857, 83] width 116 height 11
click at [999, 32] on iron-icon at bounding box center [1001, 35] width 19 height 16
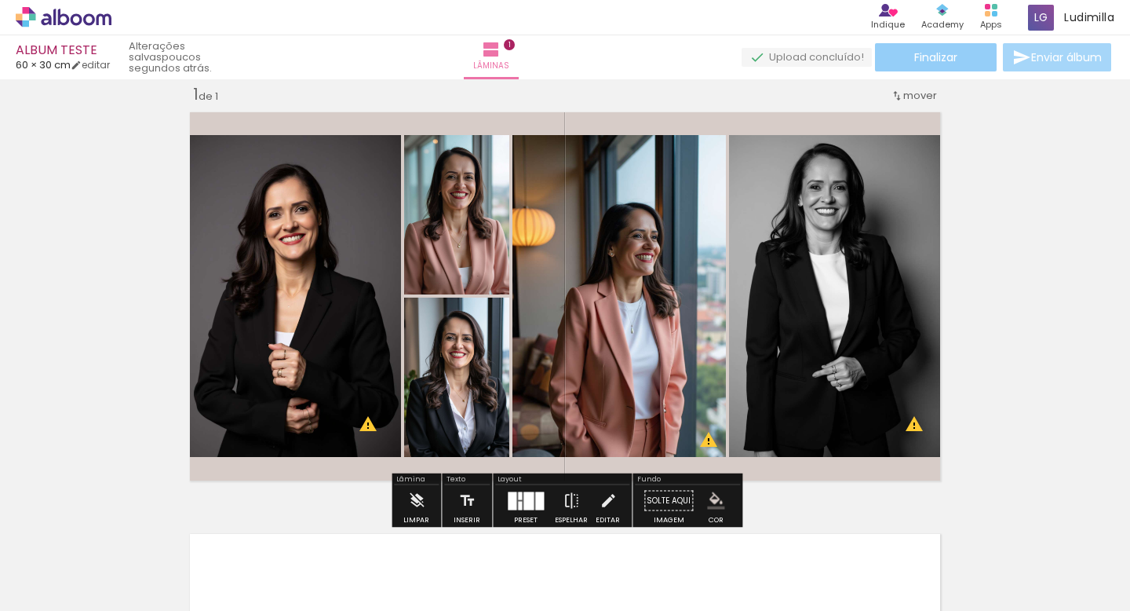
click at [950, 53] on span "Finalizar" at bounding box center [935, 57] width 43 height 11
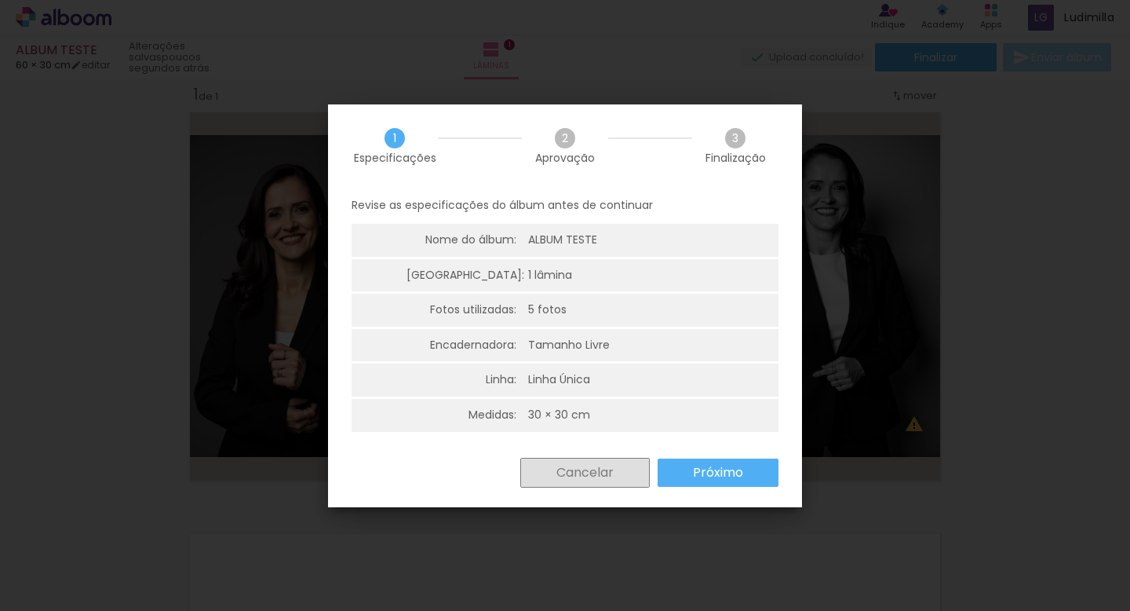
click at [0, 0] on slot "Cancelar" at bounding box center [0, 0] width 0 height 0
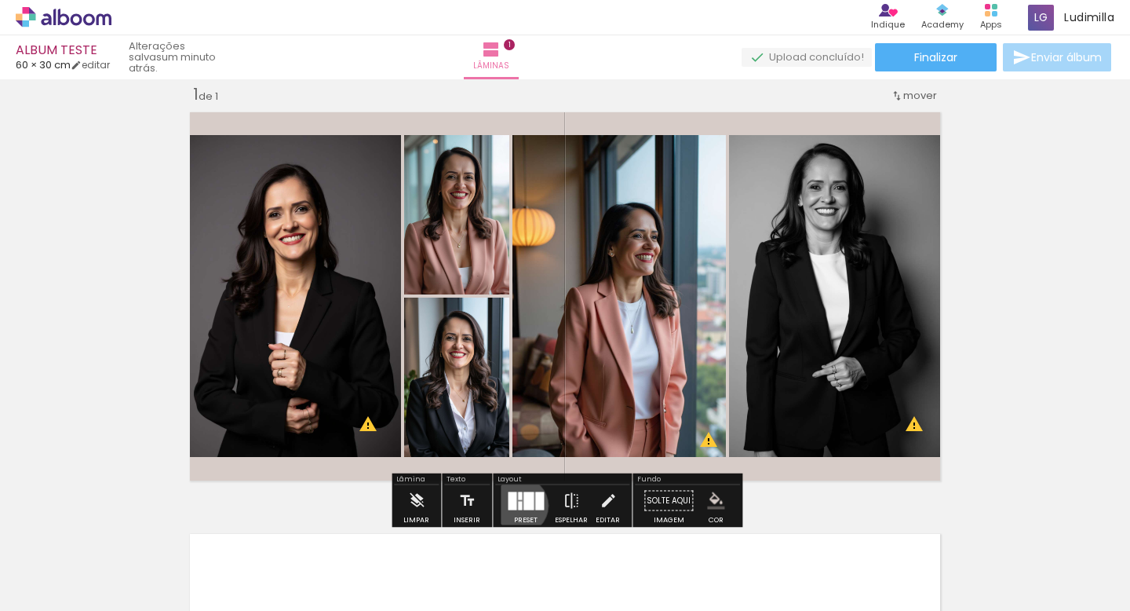
click at [518, 505] on div at bounding box center [520, 505] width 4 height 9
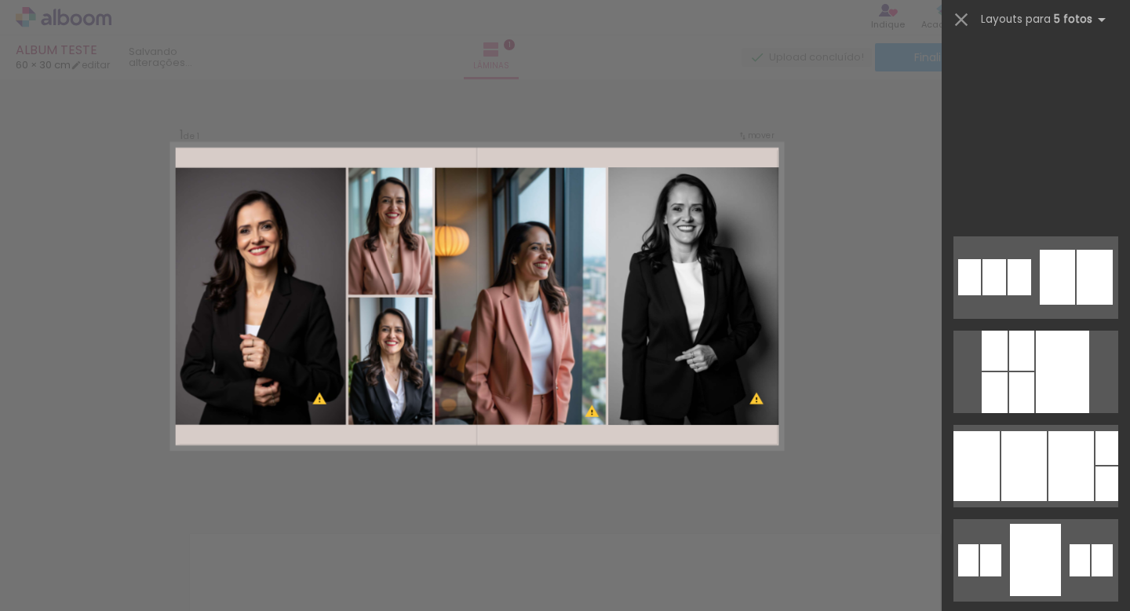
scroll to position [753, 0]
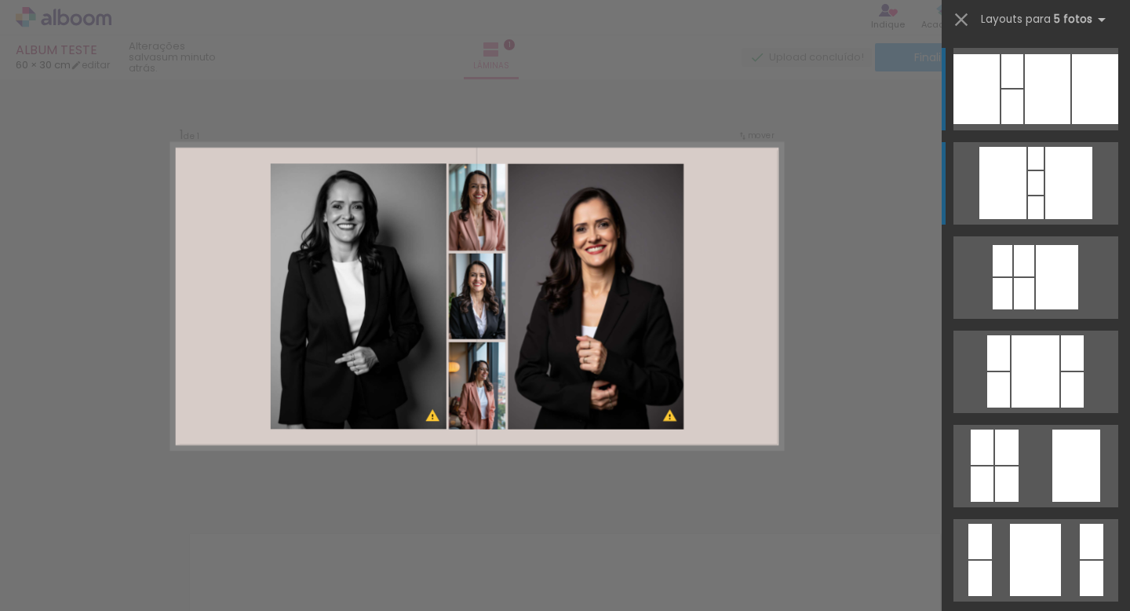
click at [1043, 186] on div at bounding box center [1036, 183] width 16 height 24
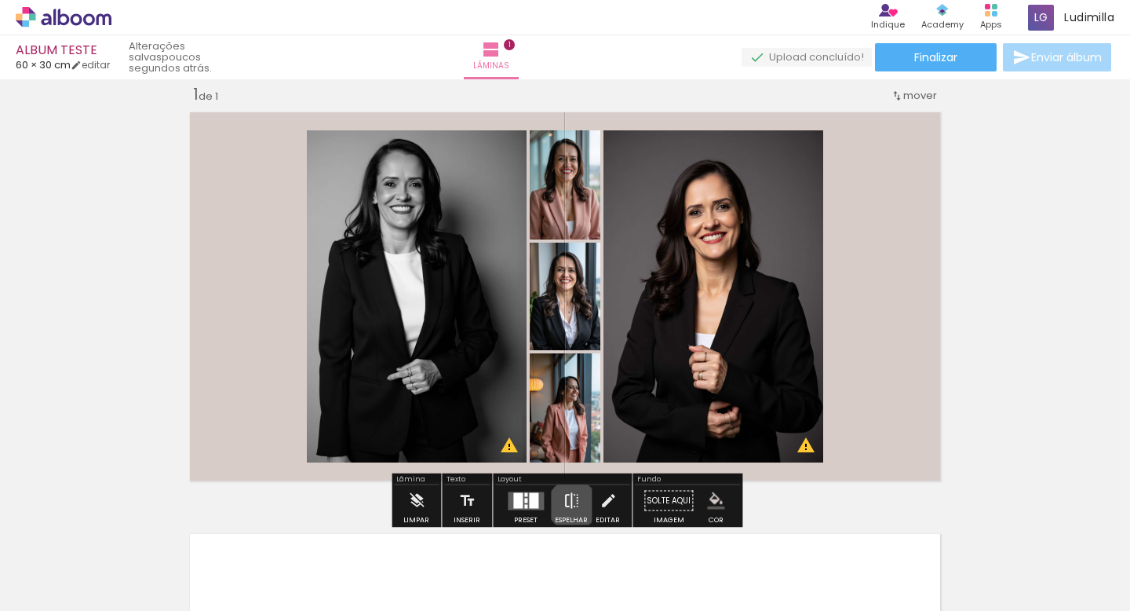
click at [569, 505] on iron-icon at bounding box center [571, 500] width 17 height 31
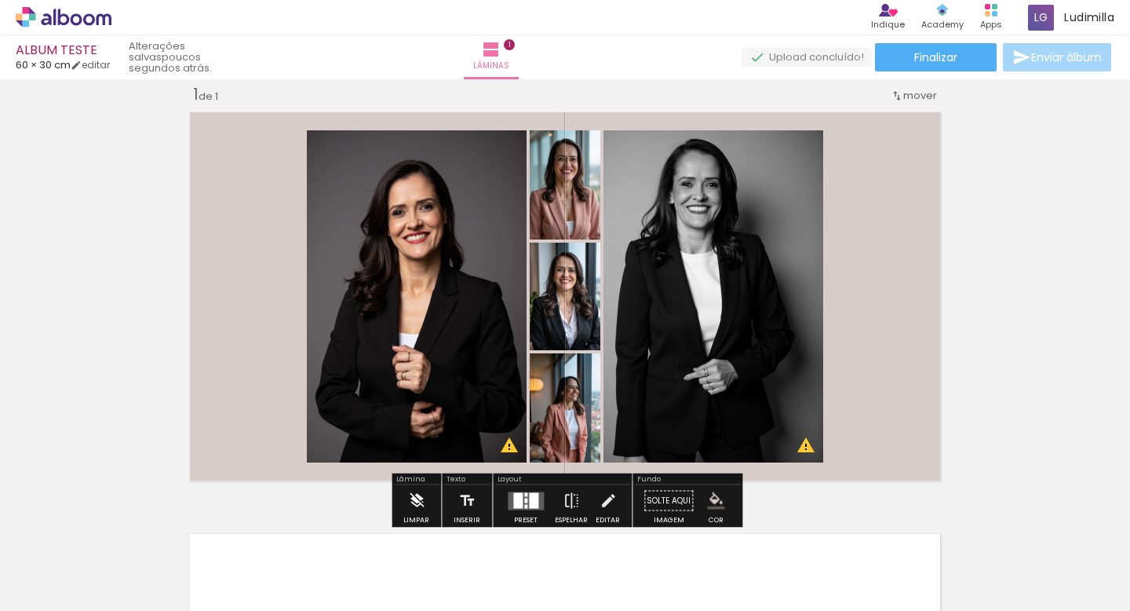
click at [421, 502] on iron-icon at bounding box center [416, 500] width 17 height 31
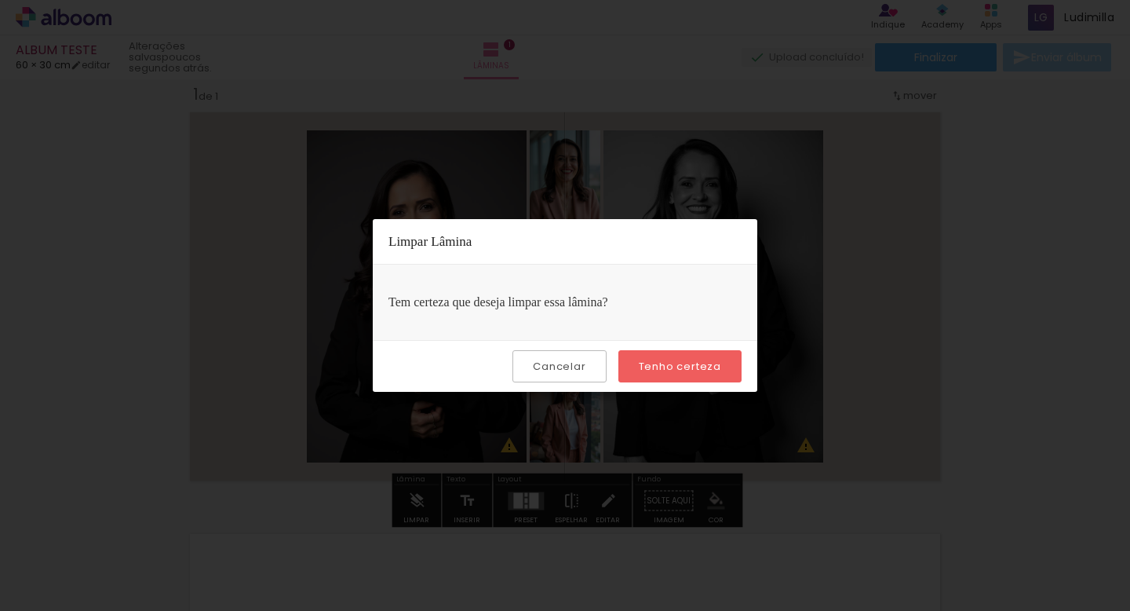
click at [0, 0] on slot "Cancelar" at bounding box center [0, 0] width 0 height 0
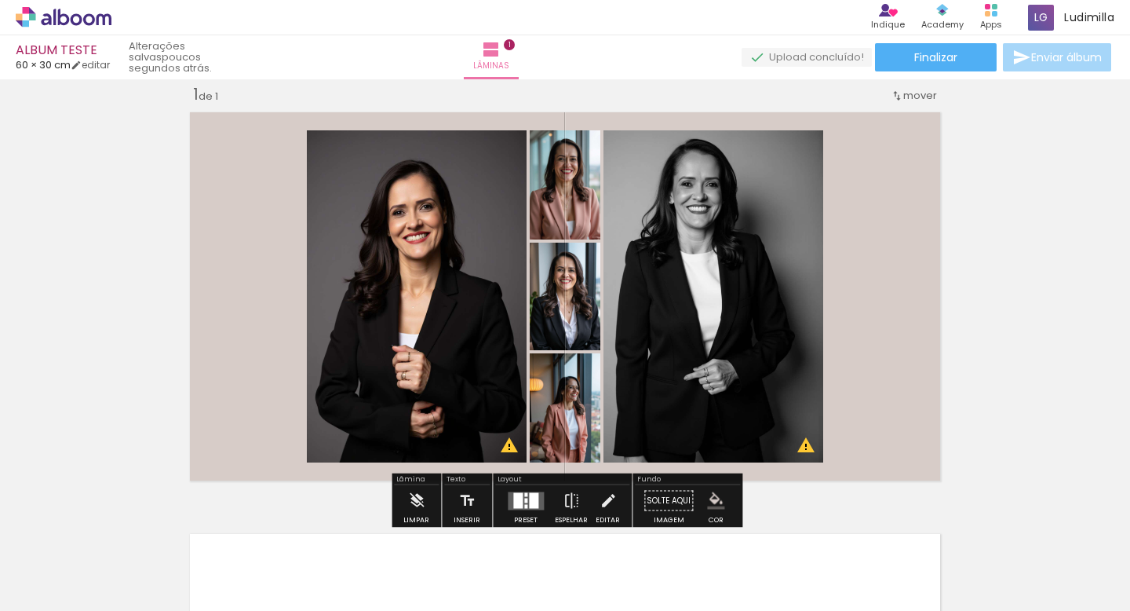
click at [82, 562] on iron-icon at bounding box center [80, 563] width 13 height 13
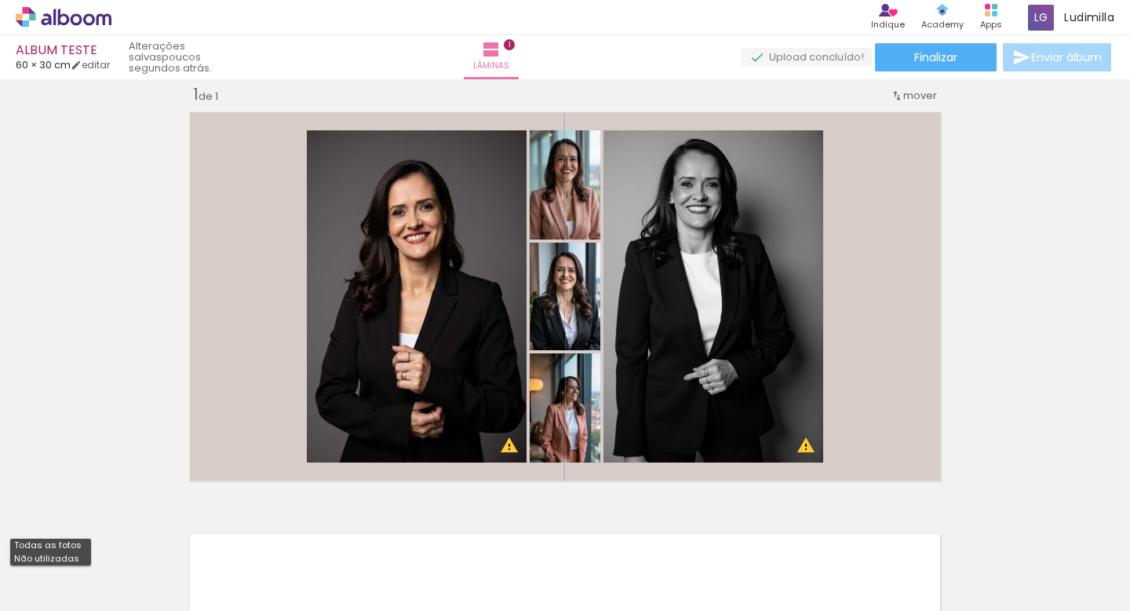
click at [82, 562] on paper-item "Não utilizadas" at bounding box center [50, 558] width 81 height 13
type input "Não utilizadas"
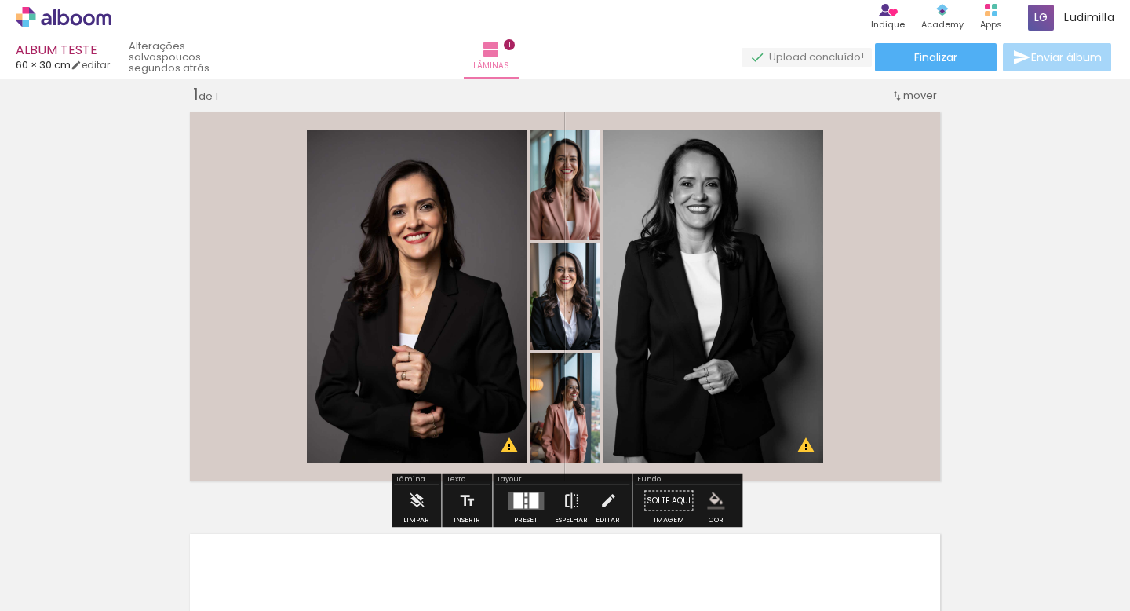
click at [892, 300] on quentale-layouter at bounding box center [565, 296] width 764 height 382
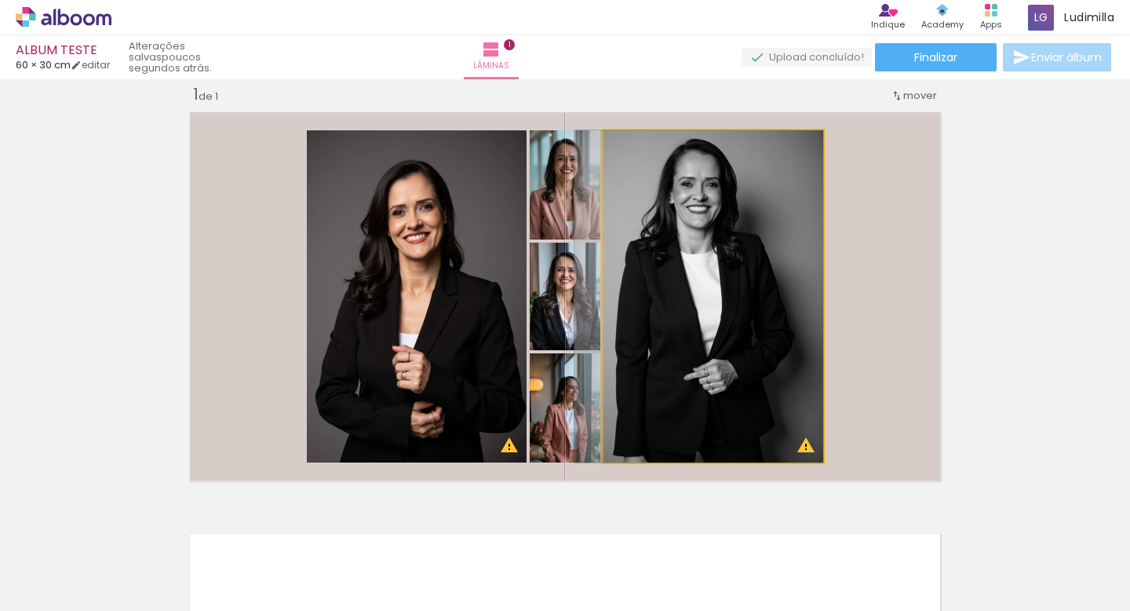
click at [618, 308] on quentale-photo at bounding box center [714, 296] width 220 height 332
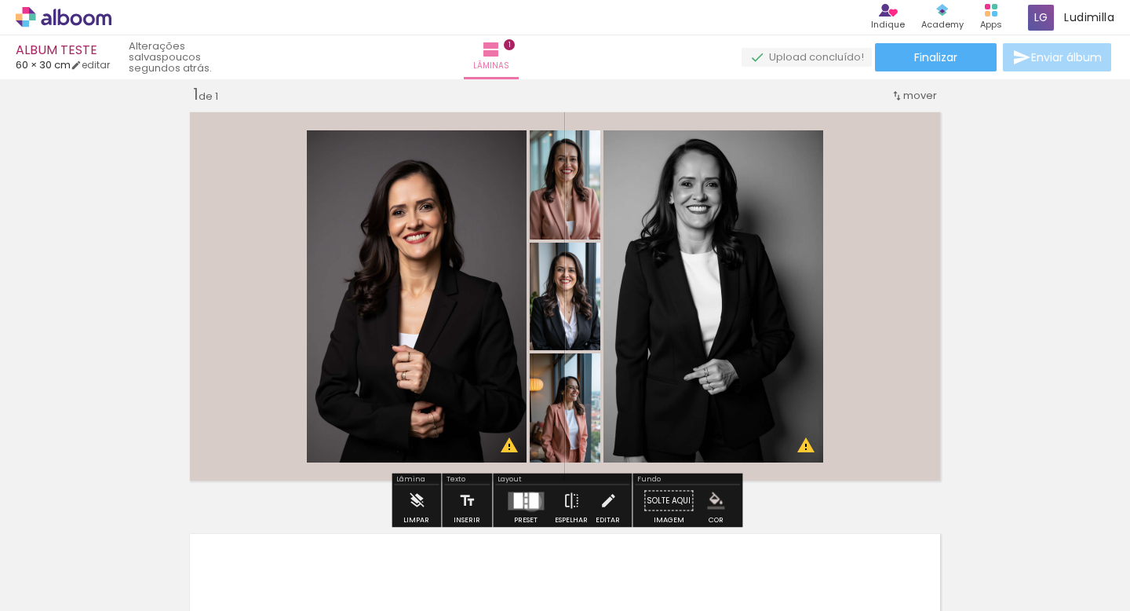
click at [529, 501] on div at bounding box center [533, 500] width 9 height 16
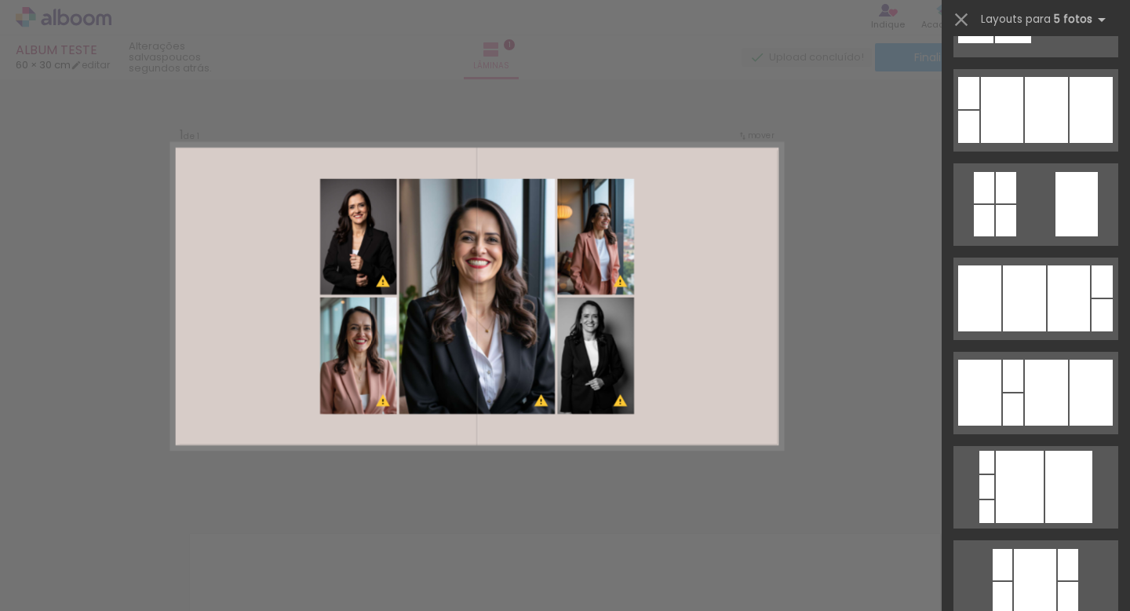
scroll to position [2631, 0]
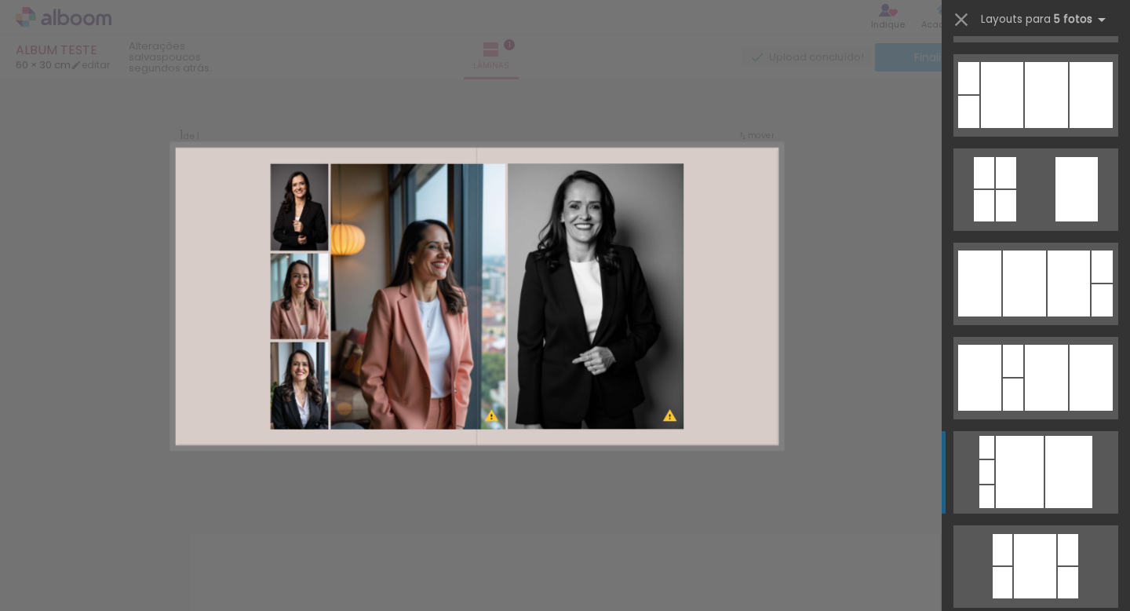
click at [1045, 475] on quentale-layouter at bounding box center [1036, 472] width 165 height 82
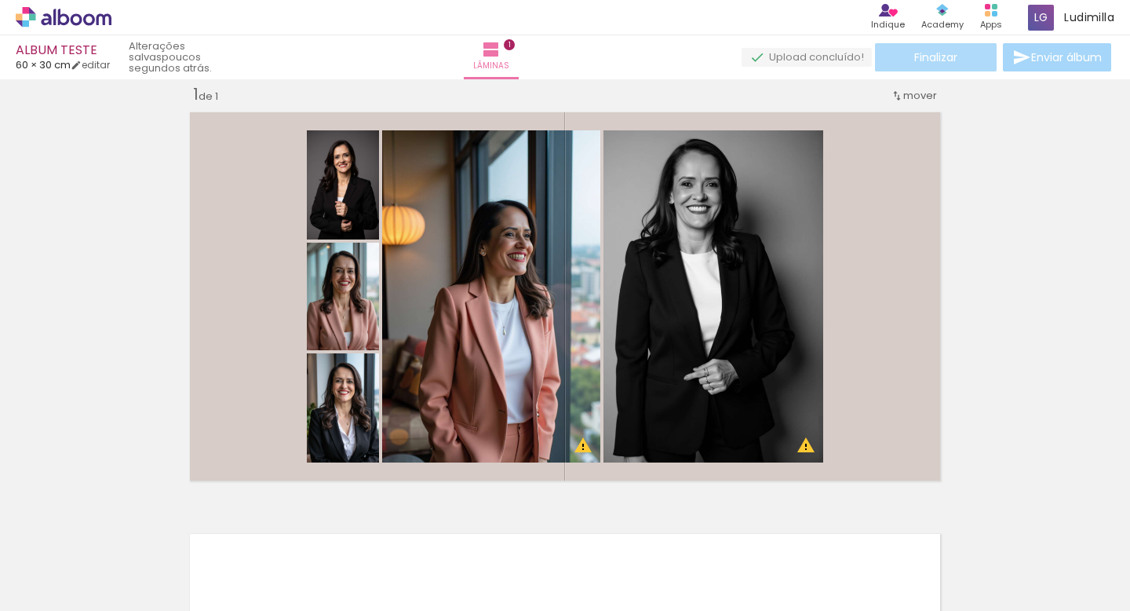
click at [954, 62] on paper-button "Finalizar" at bounding box center [936, 57] width 122 height 28
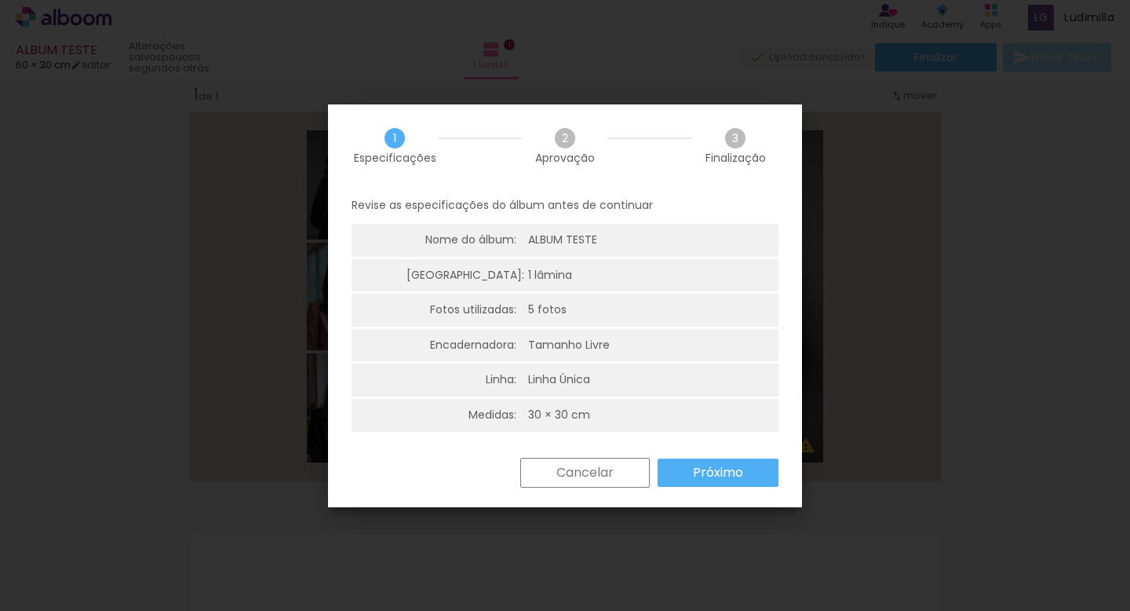
click at [606, 481] on paper-button "Cancelar" at bounding box center [585, 473] width 130 height 30
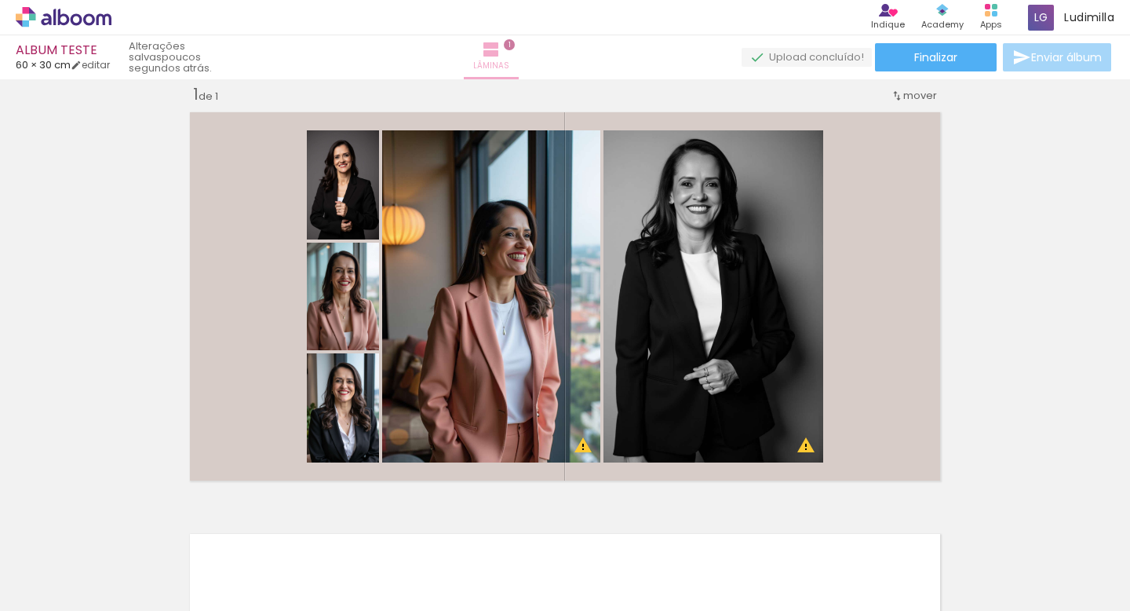
click at [519, 51] on paper-button "Lâminas 1" at bounding box center [491, 57] width 55 height 44
click at [980, 24] on div "Apps" at bounding box center [991, 24] width 22 height 13
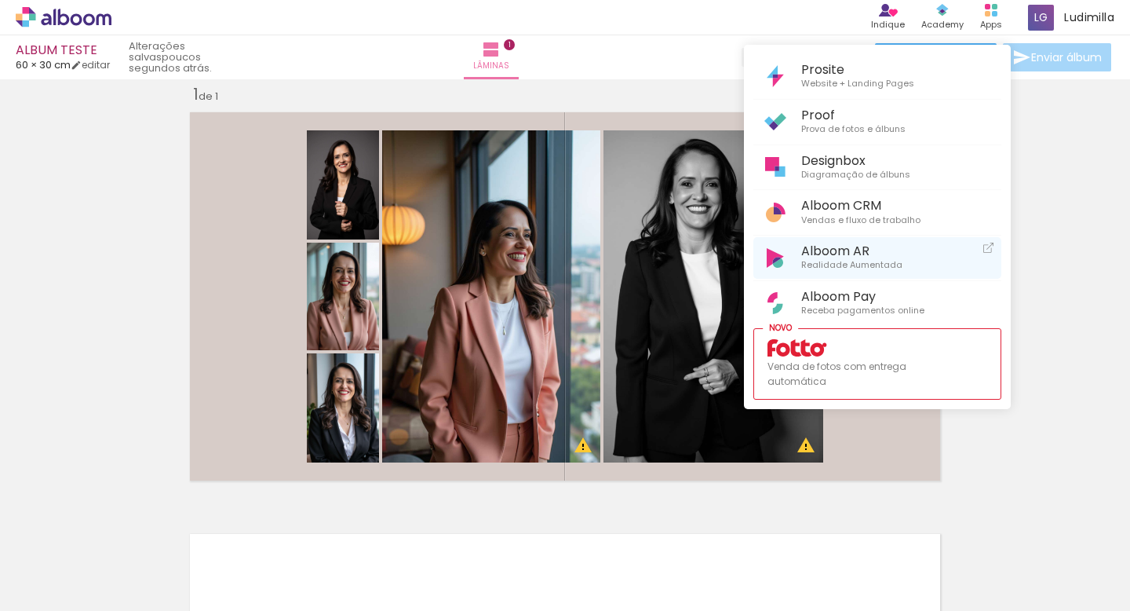
click at [863, 262] on span "Realidade Aumentada" at bounding box center [851, 265] width 101 height 14
